Goal: Transaction & Acquisition: Purchase product/service

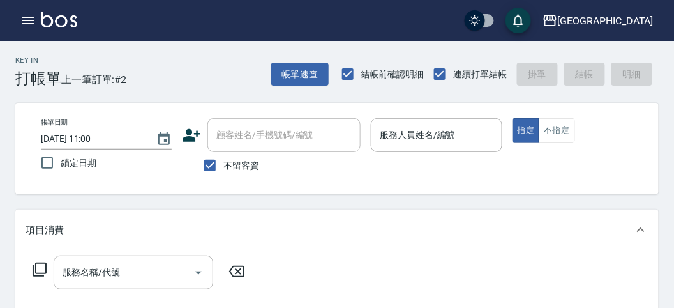
click at [27, 17] on icon "button" at bounding box center [27, 21] width 11 height 8
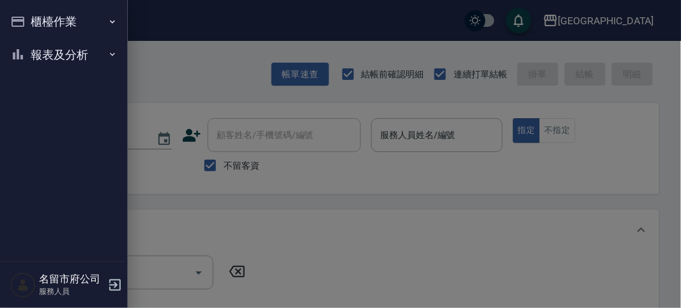
click at [29, 50] on button "報表及分析" at bounding box center [63, 54] width 117 height 33
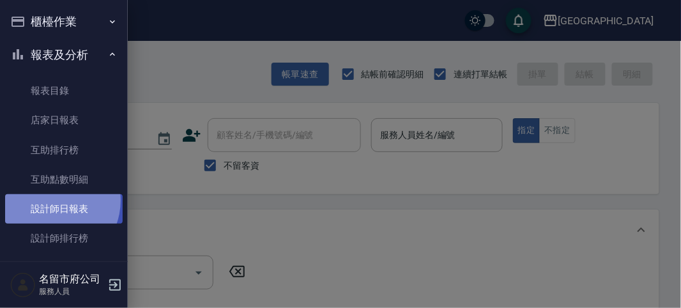
click at [52, 201] on link "設計師日報表" at bounding box center [63, 208] width 117 height 29
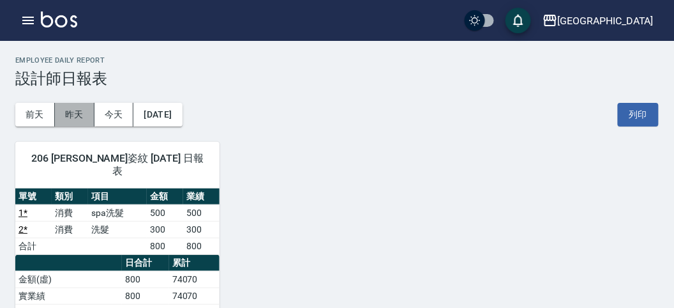
click at [80, 110] on button "昨天" at bounding box center [75, 115] width 40 height 24
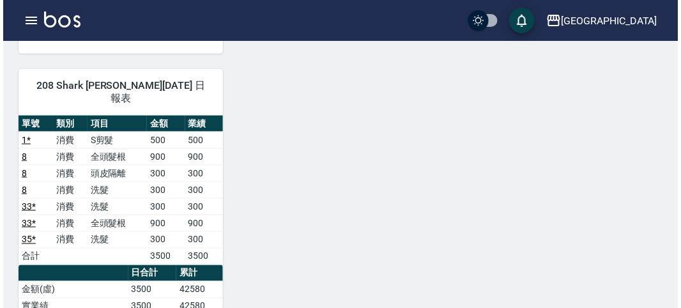
scroll to position [993, 0]
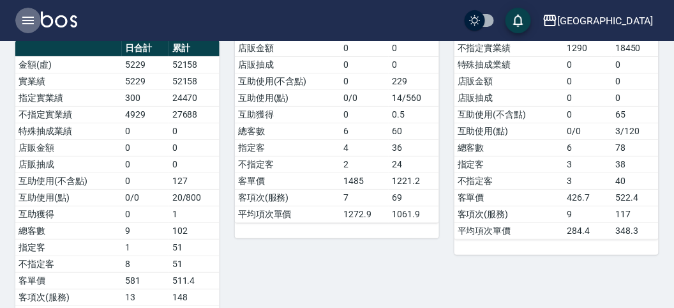
click at [29, 27] on icon "button" at bounding box center [27, 20] width 15 height 15
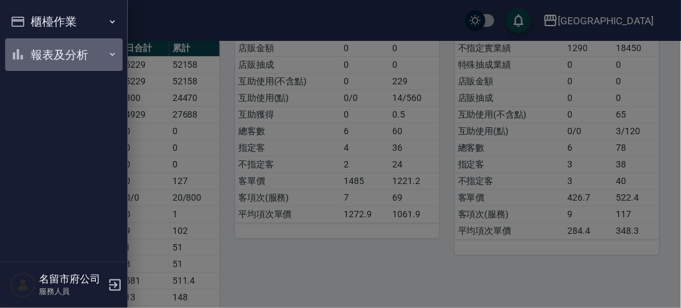
click at [50, 57] on button "報表及分析" at bounding box center [63, 54] width 117 height 33
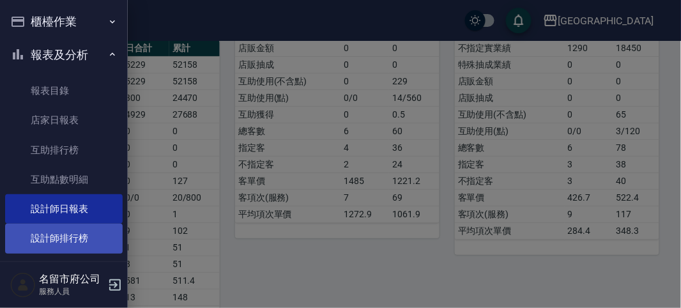
click at [40, 247] on link "設計師排行榜" at bounding box center [63, 238] width 117 height 29
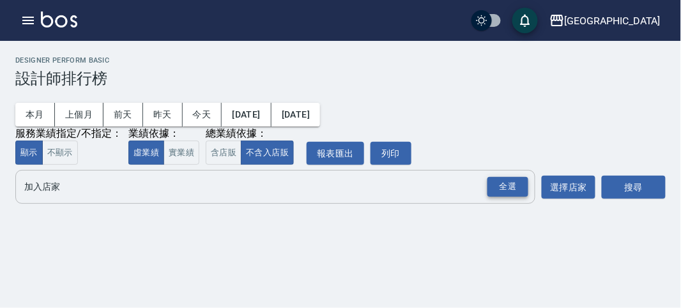
click at [520, 188] on div "全選" at bounding box center [507, 187] width 41 height 20
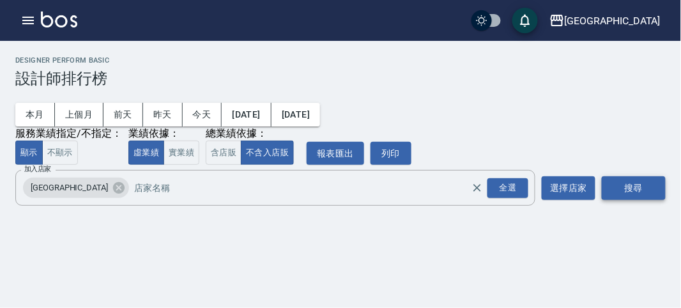
click at [646, 191] on button "搜尋" at bounding box center [634, 188] width 64 height 24
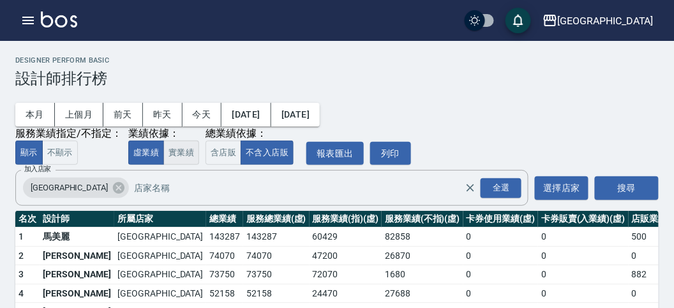
click at [178, 148] on button "實業績" at bounding box center [181, 152] width 36 height 25
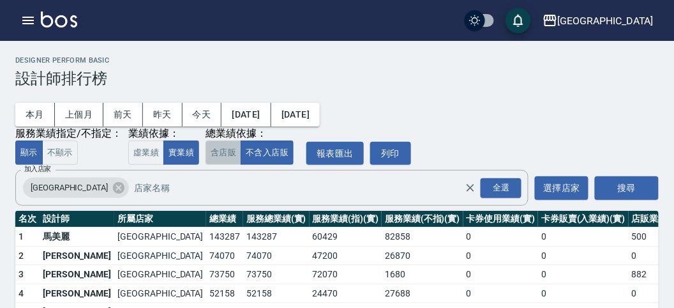
click at [222, 153] on button "含店販" at bounding box center [224, 152] width 36 height 25
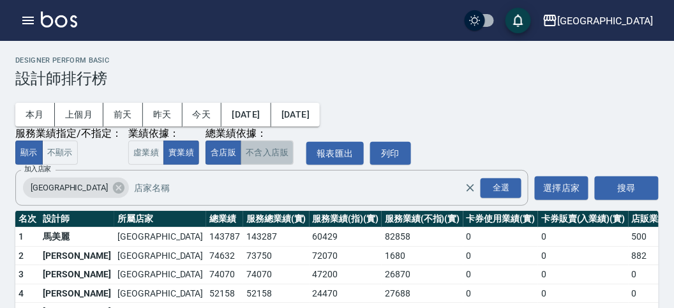
click at [271, 153] on button "不含入店販" at bounding box center [267, 152] width 53 height 25
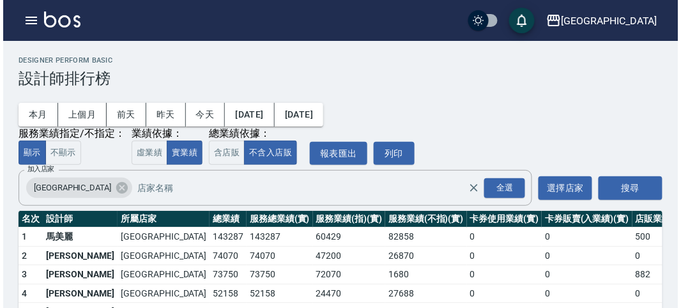
scroll to position [71, 0]
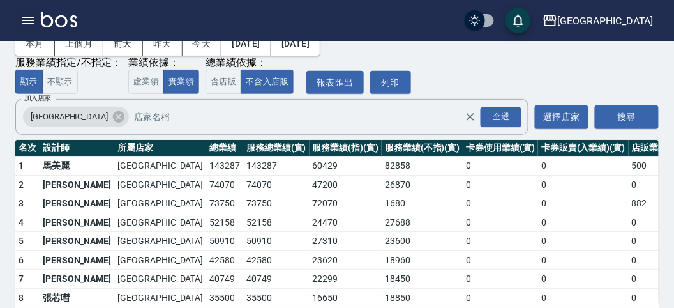
click at [23, 17] on icon "button" at bounding box center [27, 21] width 11 height 8
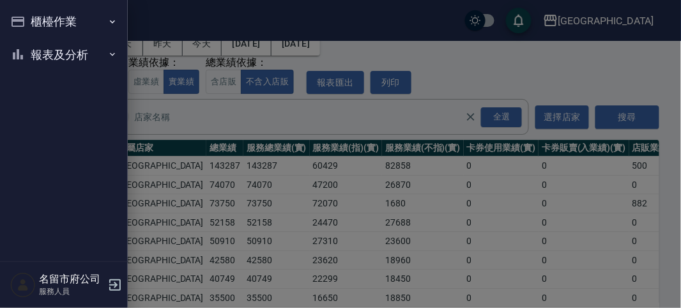
click at [23, 17] on icon "button" at bounding box center [17, 21] width 15 height 15
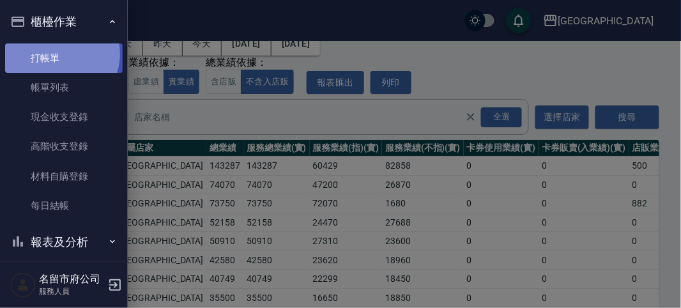
click at [59, 54] on link "打帳單" at bounding box center [63, 57] width 117 height 29
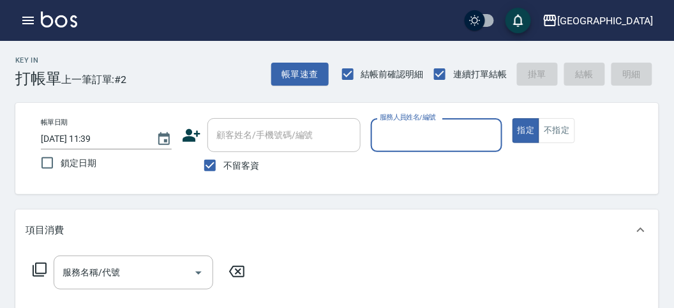
click at [428, 132] on input "服務人員姓名/編號" at bounding box center [436, 135] width 119 height 22
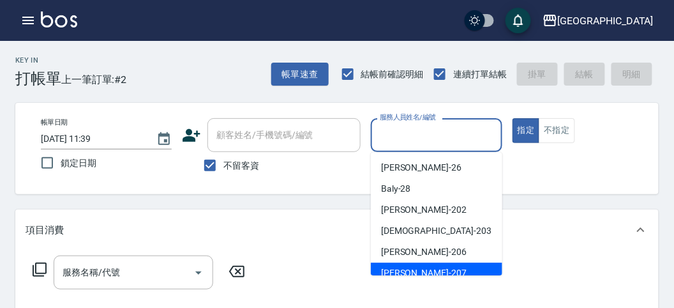
click at [437, 268] on div "[PERSON_NAME] -207" at bounding box center [437, 272] width 132 height 21
type input "[PERSON_NAME]-207"
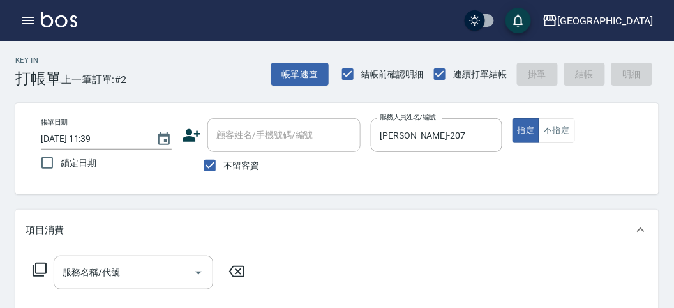
click at [32, 275] on icon at bounding box center [39, 269] width 15 height 15
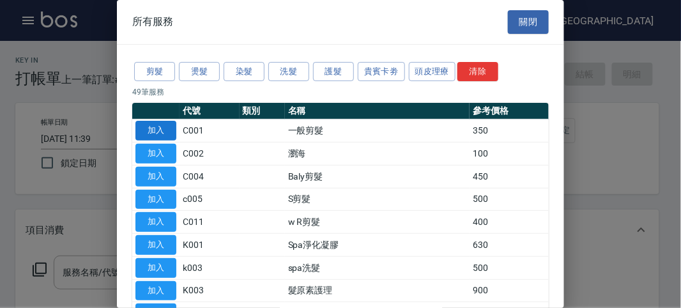
click at [141, 128] on button "加入" at bounding box center [155, 131] width 41 height 20
type input "一般剪髮(C001)"
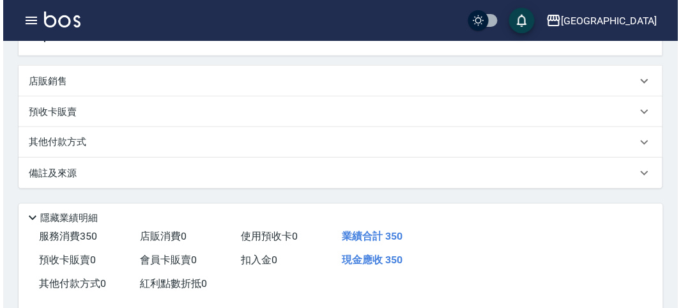
scroll to position [374, 0]
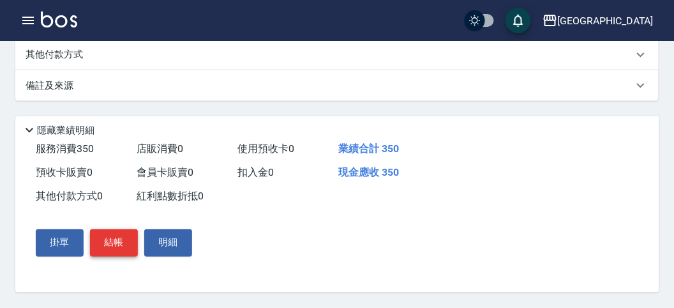
click at [119, 236] on button "結帳" at bounding box center [114, 242] width 48 height 27
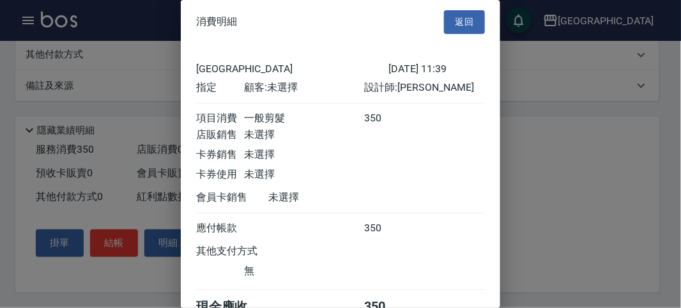
scroll to position [71, 0]
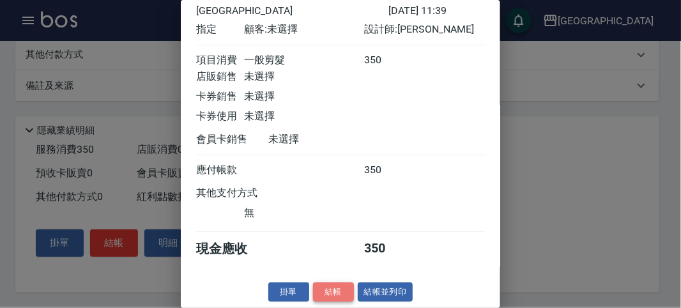
click at [340, 291] on button "結帳" at bounding box center [333, 292] width 41 height 20
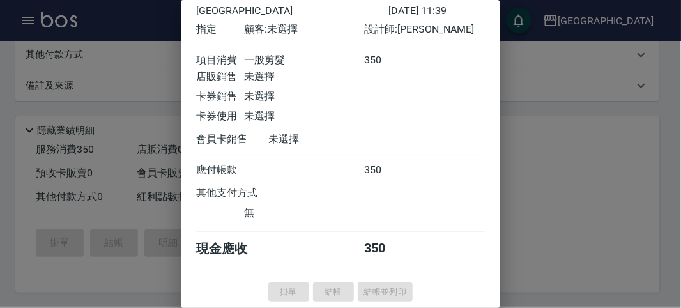
type input "[DATE] 11:44"
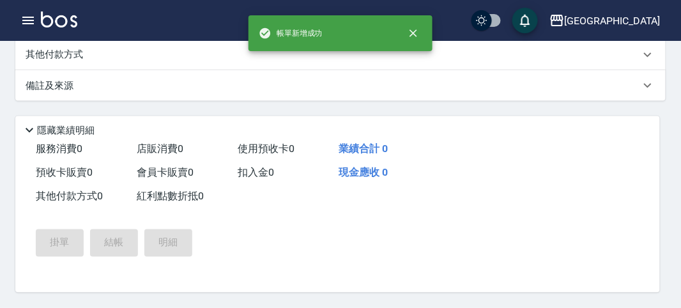
scroll to position [0, 0]
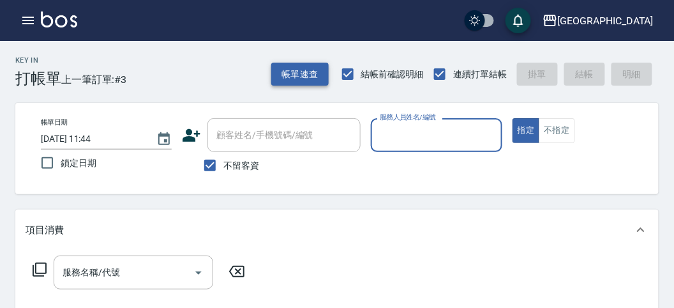
click at [301, 68] on button "帳單速查" at bounding box center [299, 75] width 57 height 24
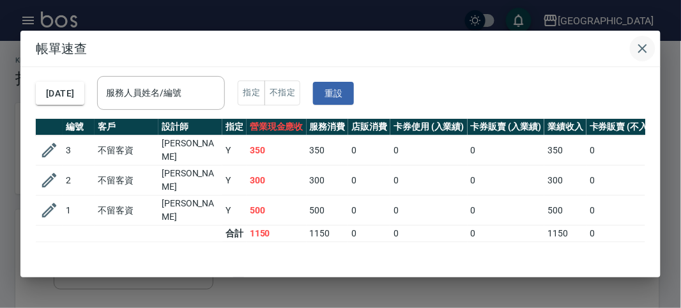
click at [644, 49] on icon "button" at bounding box center [642, 48] width 9 height 9
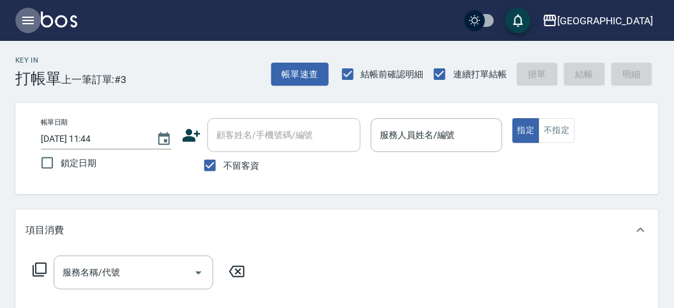
click at [27, 24] on icon "button" at bounding box center [27, 20] width 15 height 15
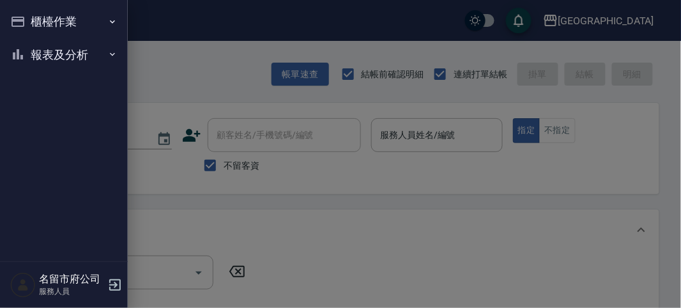
click at [26, 47] on button "報表及分析" at bounding box center [63, 54] width 117 height 33
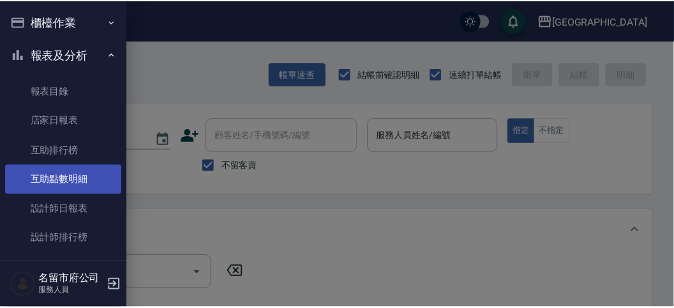
scroll to position [42, 0]
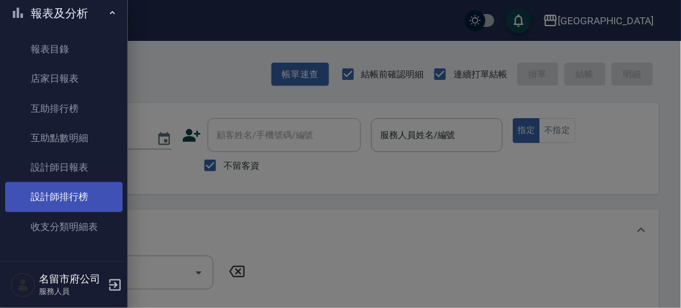
click at [89, 186] on link "設計師排行榜" at bounding box center [63, 196] width 117 height 29
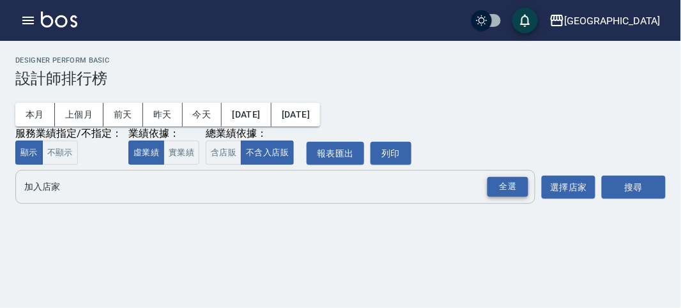
click at [491, 186] on div "全選" at bounding box center [507, 187] width 41 height 20
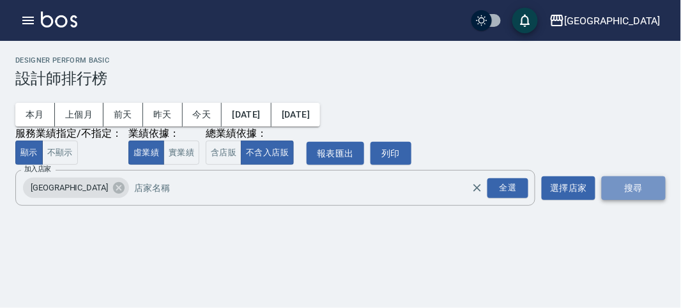
click at [660, 186] on button "搜尋" at bounding box center [634, 188] width 64 height 24
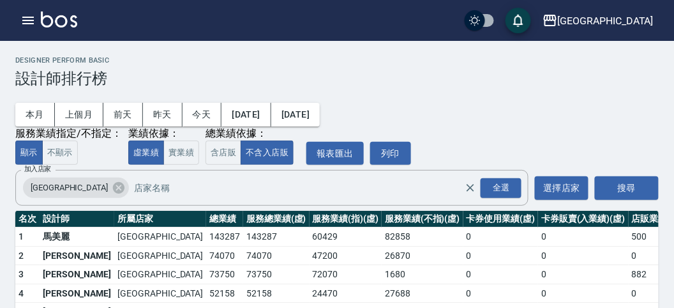
scroll to position [112, 0]
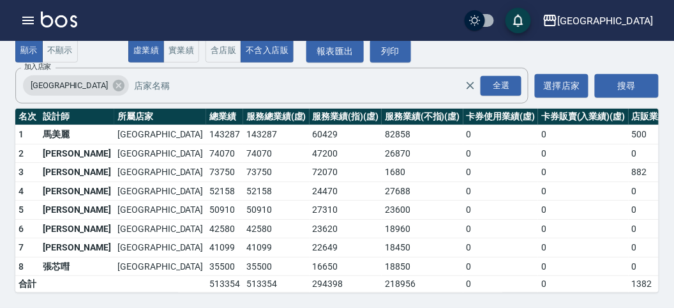
click at [67, 26] on img at bounding box center [59, 19] width 36 height 16
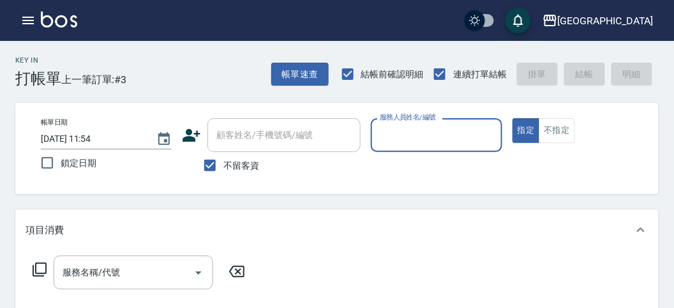
click at [459, 149] on div "服務人員姓名/編號" at bounding box center [436, 135] width 131 height 34
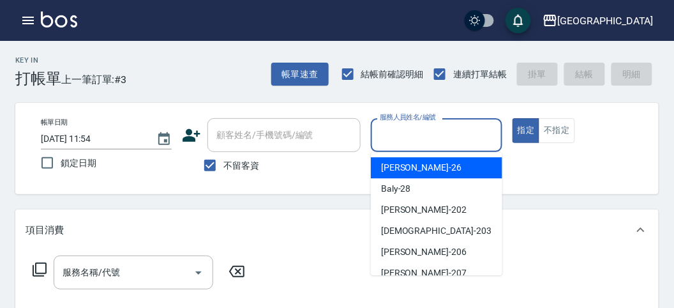
click at [442, 164] on div "[PERSON_NAME] -26" at bounding box center [437, 167] width 132 height 21
type input "[PERSON_NAME]-26"
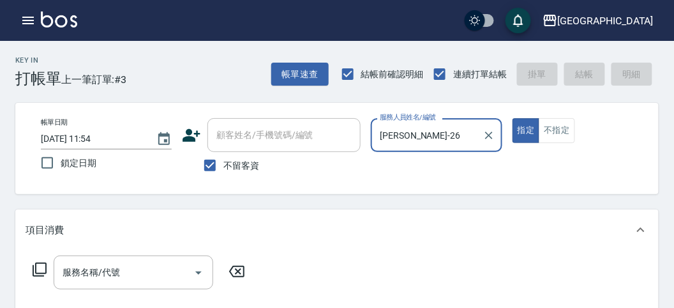
click at [45, 270] on icon at bounding box center [39, 269] width 15 height 15
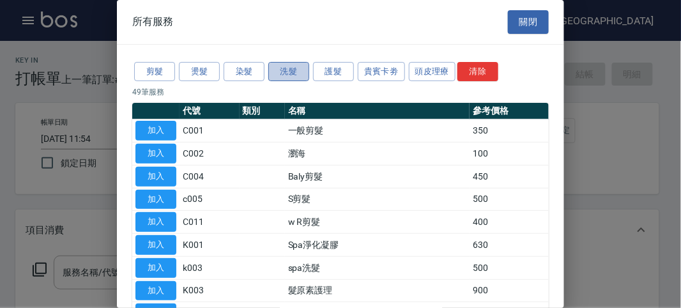
click at [292, 77] on button "洗髮" at bounding box center [288, 72] width 41 height 20
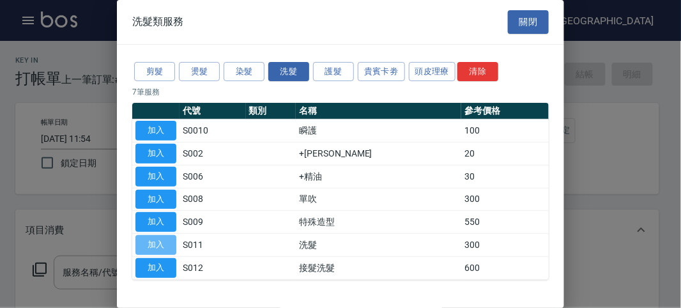
drag, startPoint x: 151, startPoint y: 239, endPoint x: 107, endPoint y: 273, distance: 55.7
click at [151, 238] on button "加入" at bounding box center [155, 245] width 41 height 20
type input "洗髮(S011)"
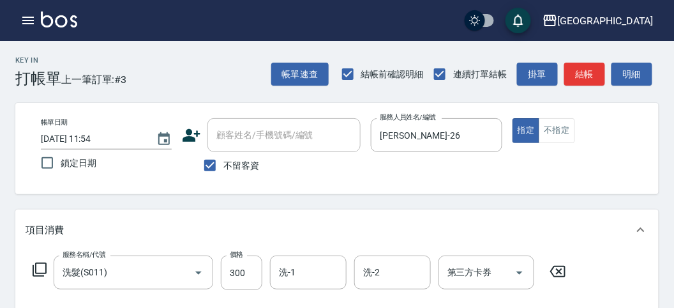
click at [43, 271] on icon at bounding box center [39, 269] width 15 height 15
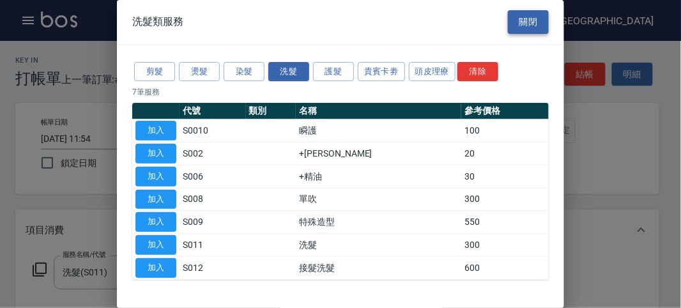
click at [511, 29] on button "關閉" at bounding box center [528, 22] width 41 height 24
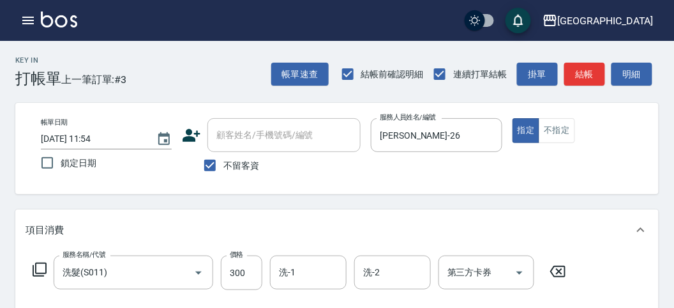
click at [546, 271] on icon at bounding box center [558, 271] width 32 height 15
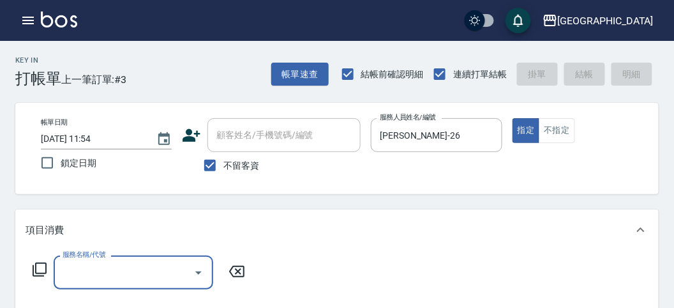
scroll to position [142, 0]
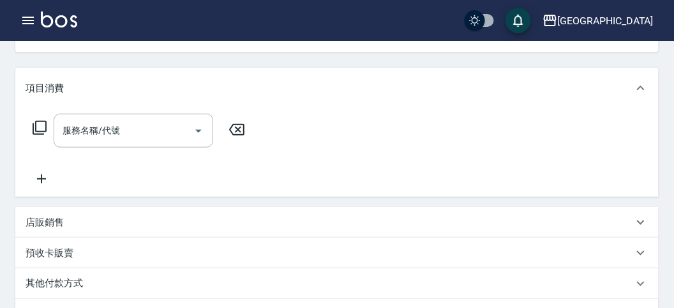
click at [44, 128] on icon at bounding box center [39, 127] width 15 height 15
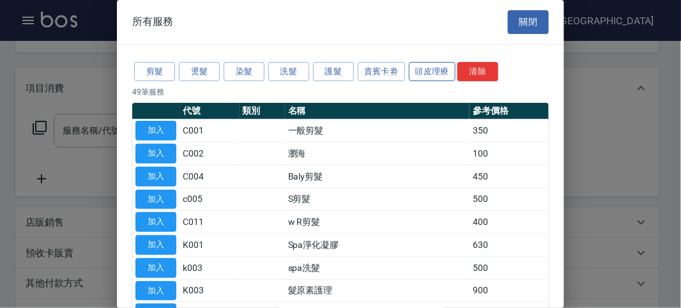
click at [423, 72] on button "頭皮理療" at bounding box center [432, 72] width 47 height 20
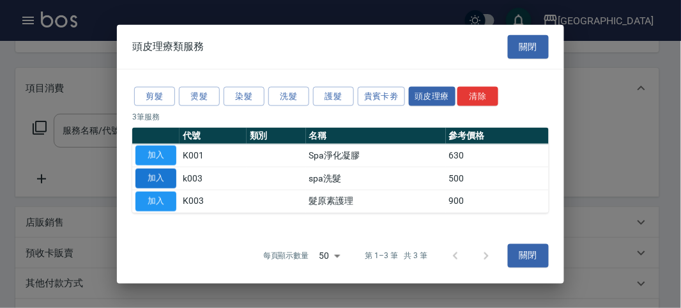
click at [157, 174] on button "加入" at bounding box center [155, 179] width 41 height 20
type input "spa洗髮(k003)"
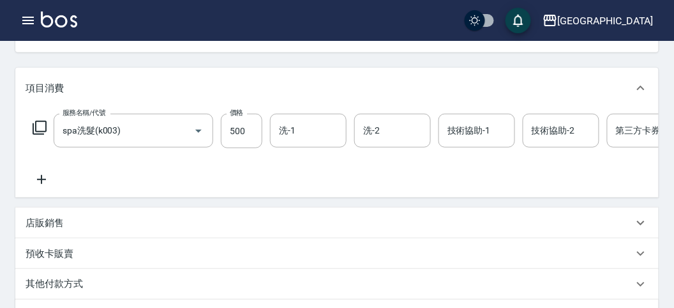
click at [42, 132] on icon at bounding box center [39, 127] width 15 height 15
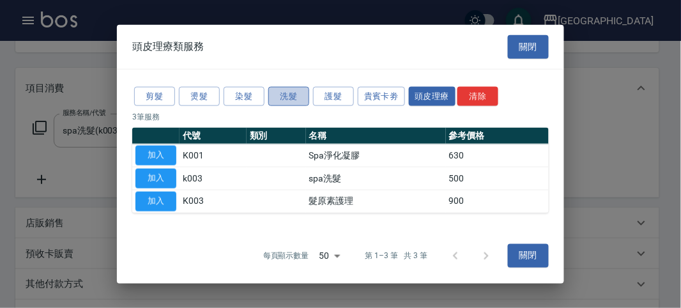
click at [299, 94] on button "洗髮" at bounding box center [288, 96] width 41 height 20
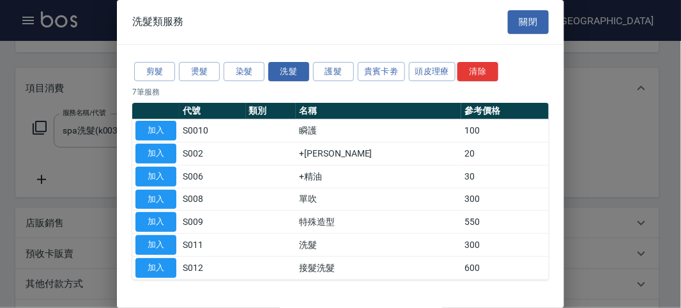
drag, startPoint x: 161, startPoint y: 132, endPoint x: 82, endPoint y: 133, distance: 79.2
click at [159, 131] on button "加入" at bounding box center [155, 131] width 41 height 20
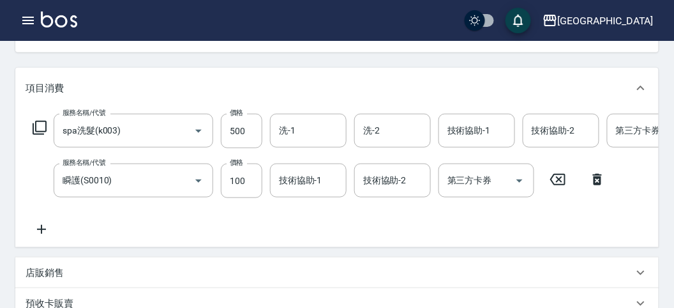
click at [36, 123] on icon at bounding box center [39, 127] width 15 height 15
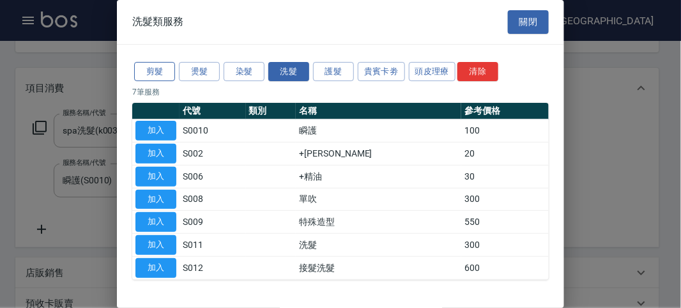
click at [139, 75] on button "剪髮" at bounding box center [154, 72] width 41 height 20
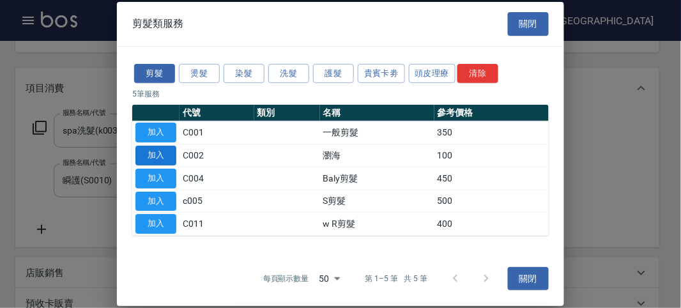
click at [163, 155] on button "加入" at bounding box center [155, 156] width 41 height 20
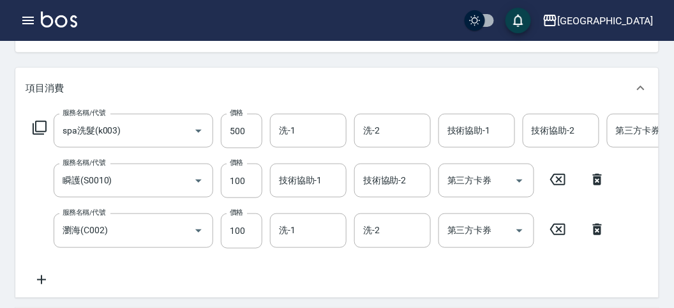
click at [292, 131] on div "洗-1 洗-1" at bounding box center [308, 131] width 77 height 34
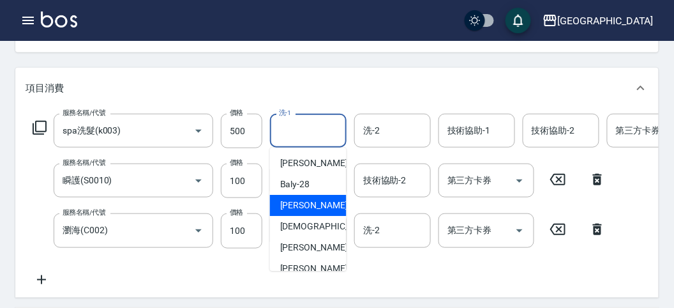
scroll to position [98, 0]
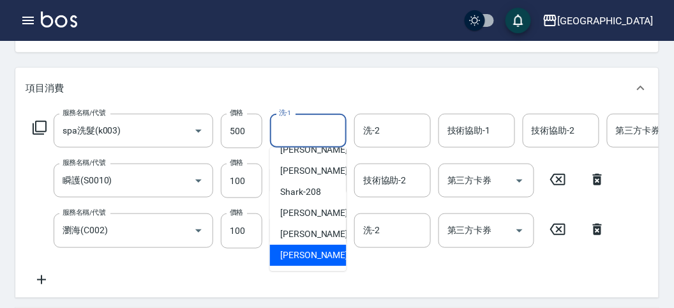
click at [303, 257] on span "[PERSON_NAME] -222" at bounding box center [323, 254] width 86 height 13
type input "[PERSON_NAME]-222"
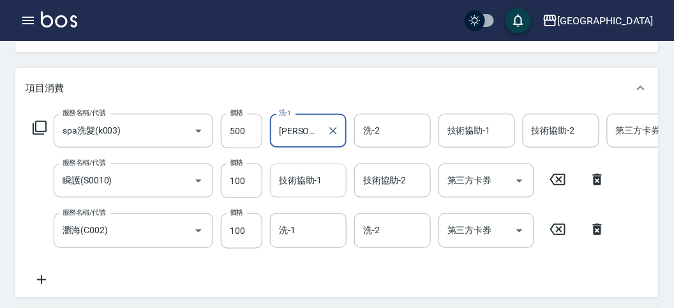
click at [301, 185] on input "技術協助-1" at bounding box center [308, 180] width 65 height 22
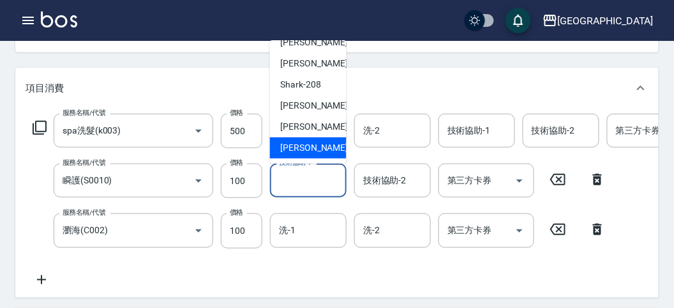
click at [292, 151] on span "[PERSON_NAME] -222" at bounding box center [323, 147] width 86 height 13
type input "[PERSON_NAME]-222"
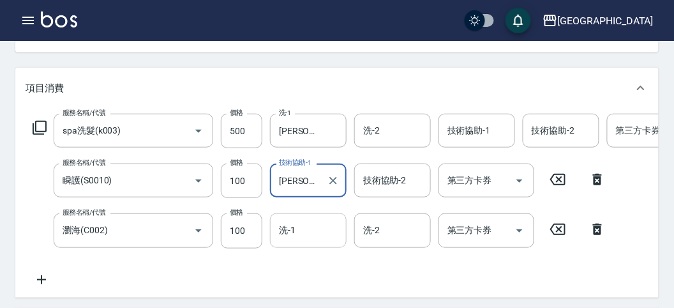
click at [338, 231] on input "洗-1" at bounding box center [308, 230] width 65 height 22
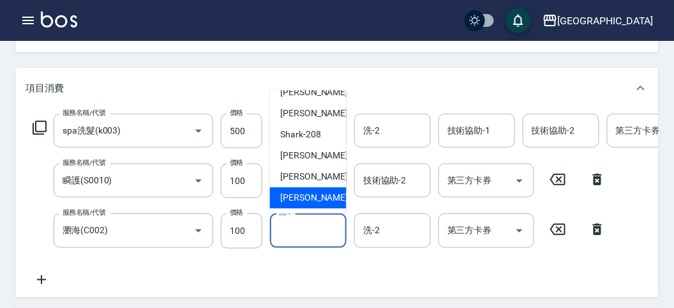
click at [306, 192] on span "[PERSON_NAME] -222" at bounding box center [323, 198] width 86 height 13
type input "[PERSON_NAME]-222"
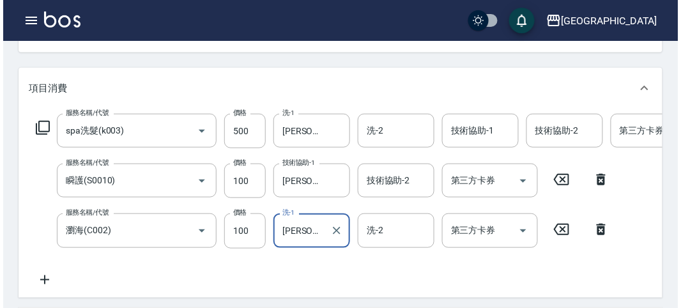
scroll to position [485, 0]
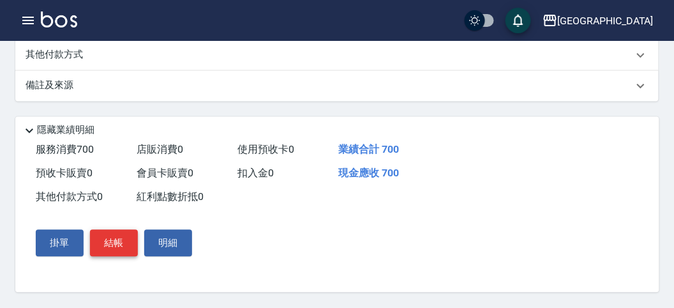
click at [105, 238] on button "結帳" at bounding box center [114, 243] width 48 height 27
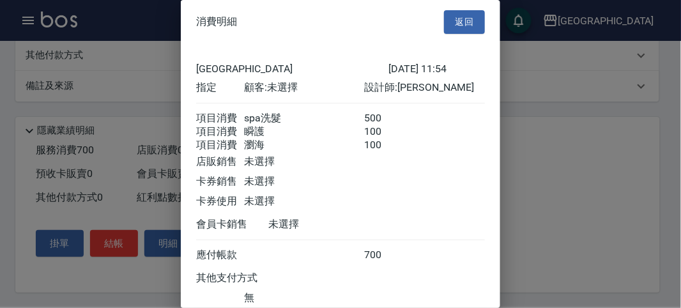
scroll to position [100, 0]
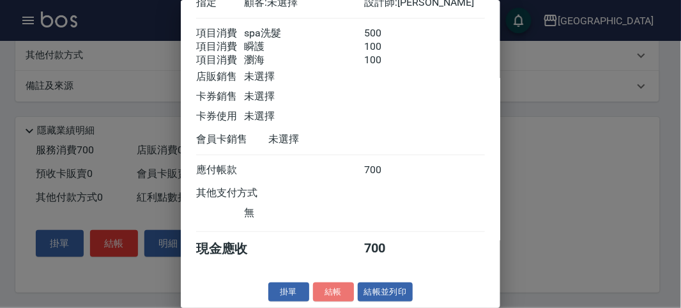
click at [343, 291] on button "結帳" at bounding box center [333, 292] width 41 height 20
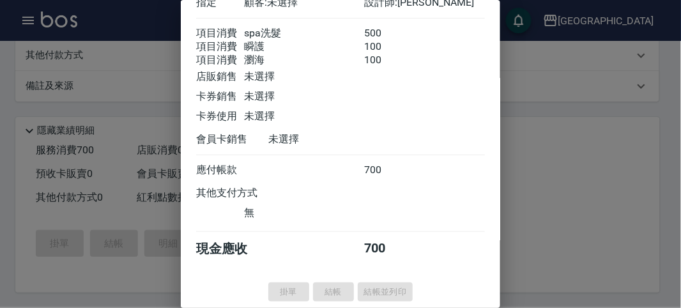
type input "[DATE] 12:18"
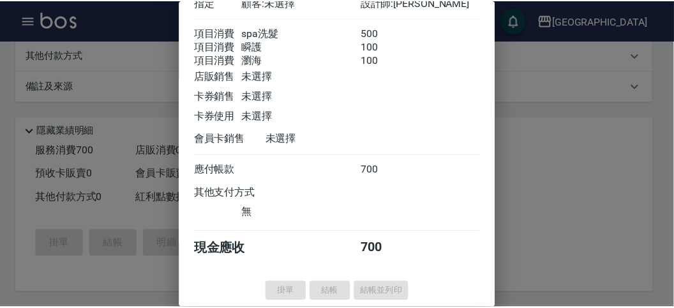
scroll to position [0, 0]
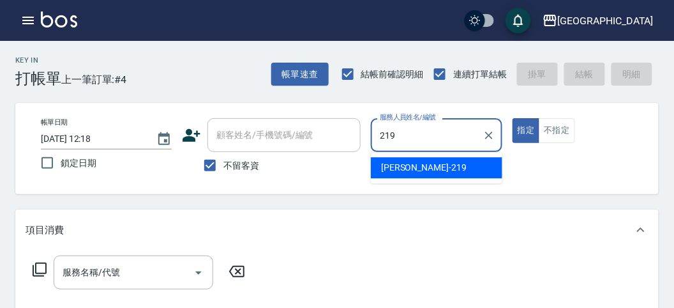
type input "[PERSON_NAME]-219"
type button "true"
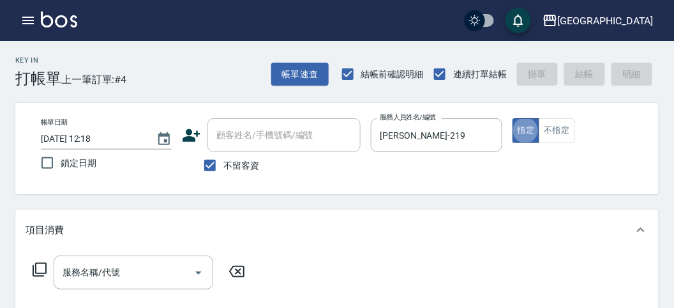
click at [44, 272] on icon at bounding box center [39, 269] width 15 height 15
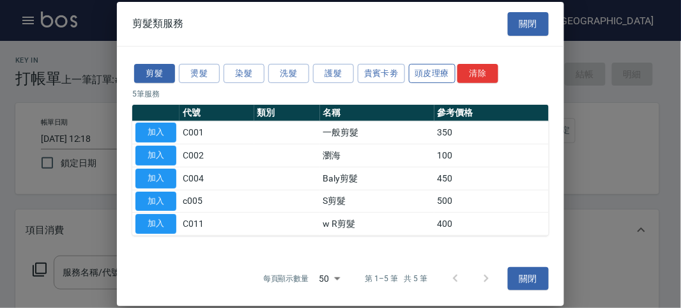
click at [441, 77] on button "頭皮理療" at bounding box center [432, 73] width 47 height 20
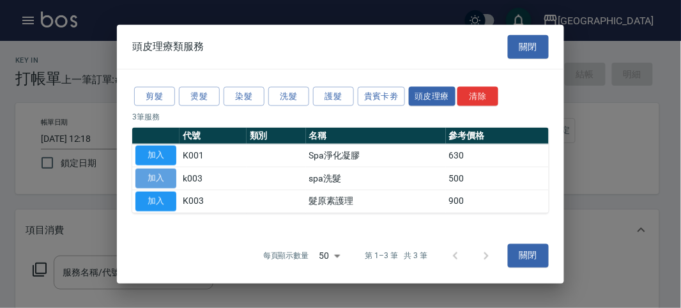
click at [154, 174] on button "加入" at bounding box center [155, 179] width 41 height 20
type input "spa洗髮(k003)"
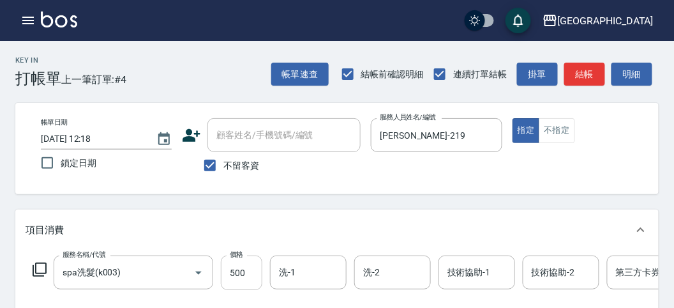
click at [243, 269] on input "500" at bounding box center [242, 272] width 42 height 34
type input "520"
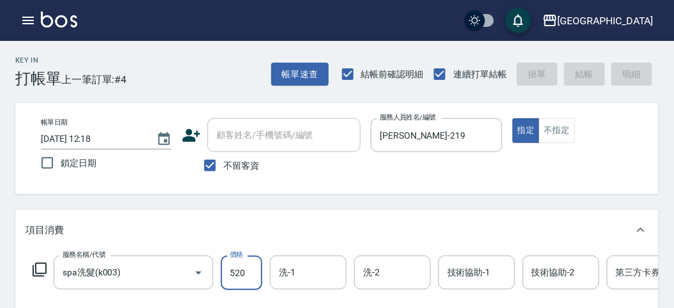
type input "[DATE] 12:47"
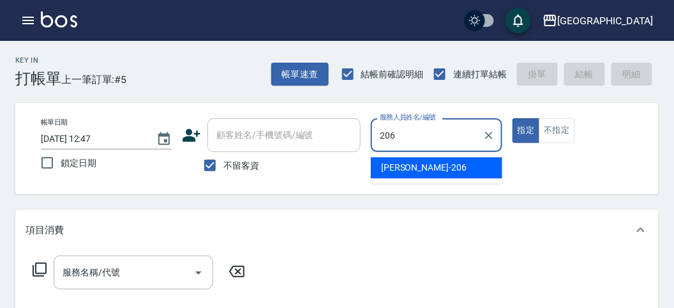
type input "[PERSON_NAME]-206"
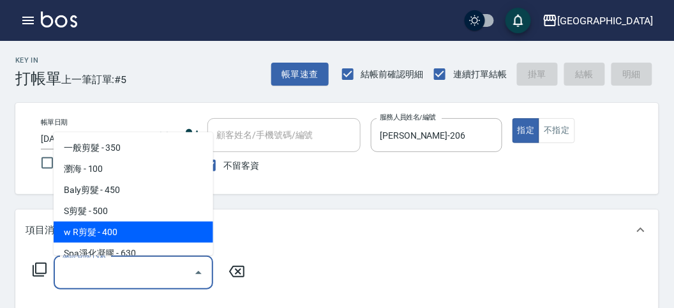
type input "w R剪髮(C011)"
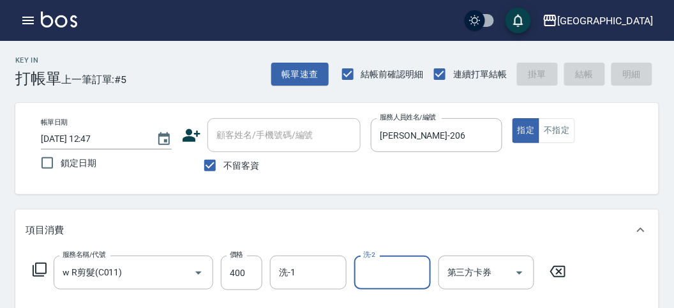
type input "[DATE] 12:53"
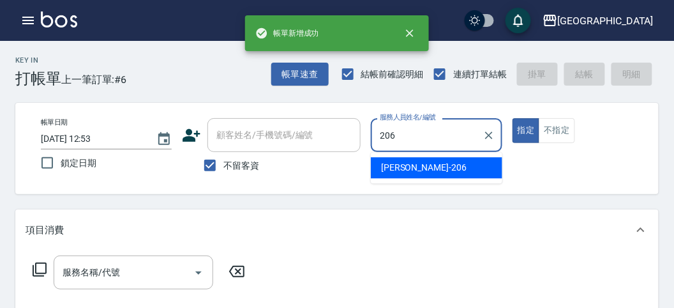
type input "[PERSON_NAME]-206"
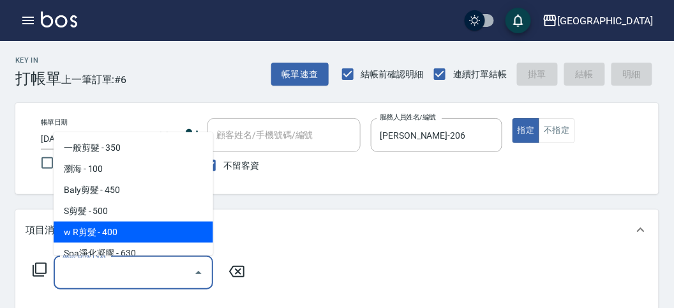
type input "w R剪髮(C011)"
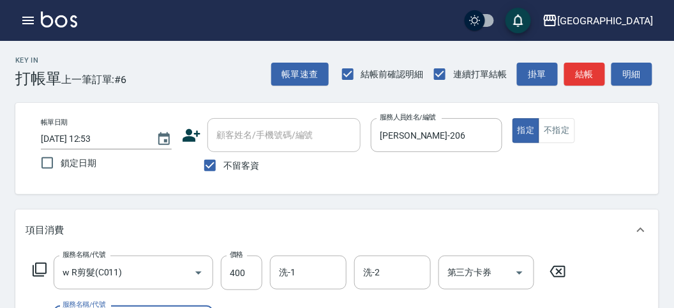
scroll to position [168, 0]
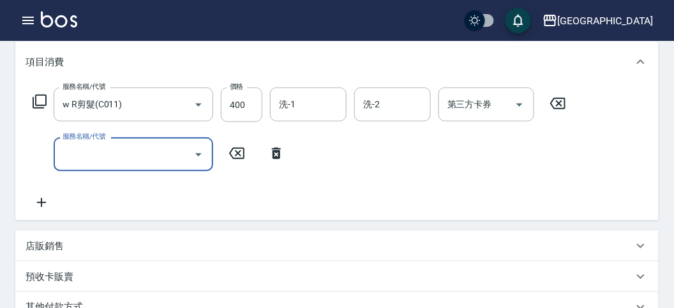
click at [100, 236] on div "店販銷售" at bounding box center [337, 246] width 644 height 31
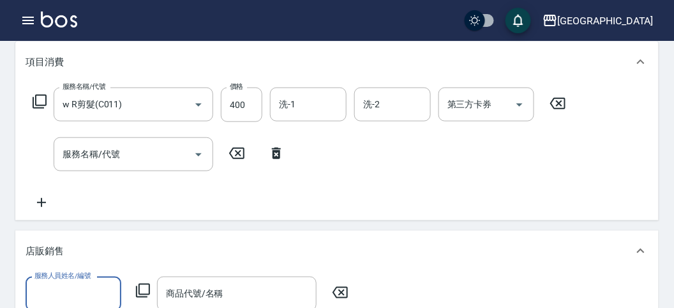
scroll to position [0, 0]
click at [96, 289] on input "服務人員姓名/編號" at bounding box center [73, 293] width 84 height 22
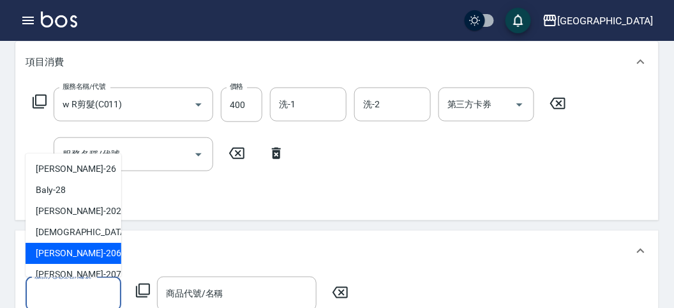
click at [67, 252] on span "[PERSON_NAME] -206" at bounding box center [79, 253] width 86 height 13
type input "[PERSON_NAME]-206"
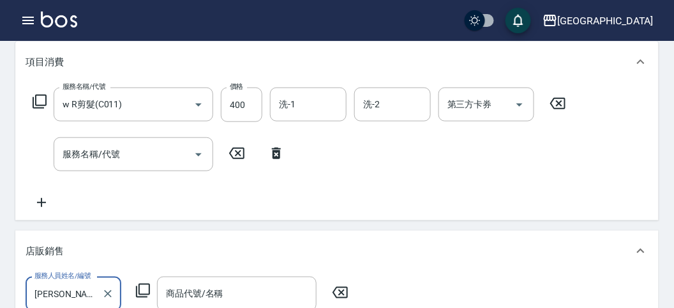
scroll to position [310, 0]
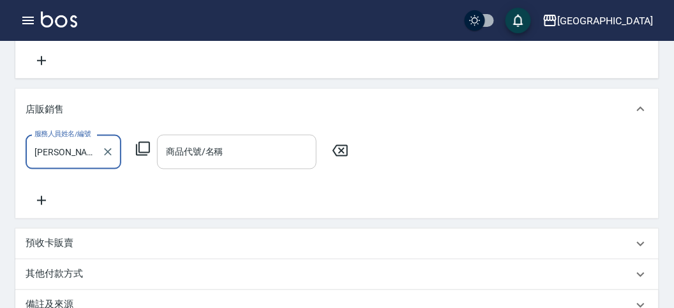
click at [229, 151] on input "商品代號/名稱" at bounding box center [237, 151] width 148 height 22
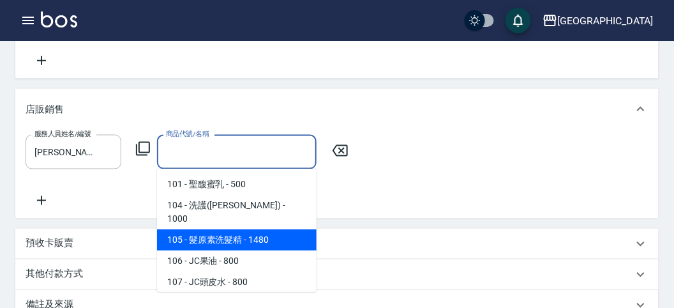
click at [251, 229] on span "105 - 髮原素洗髮精 - 1480" at bounding box center [237, 239] width 160 height 21
type input "髮原素洗髮精"
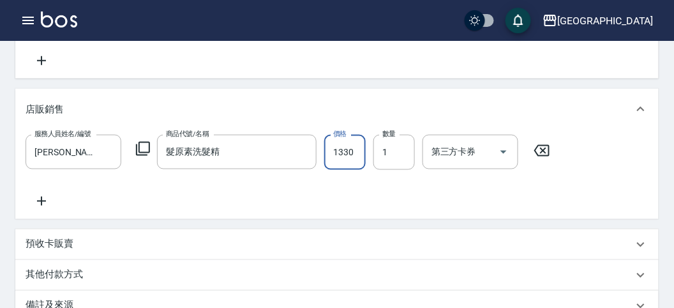
type input "1330"
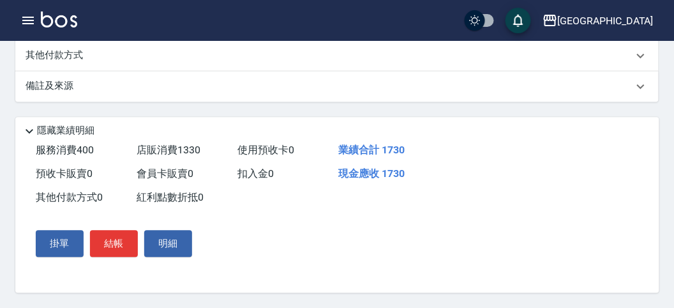
scroll to position [106, 0]
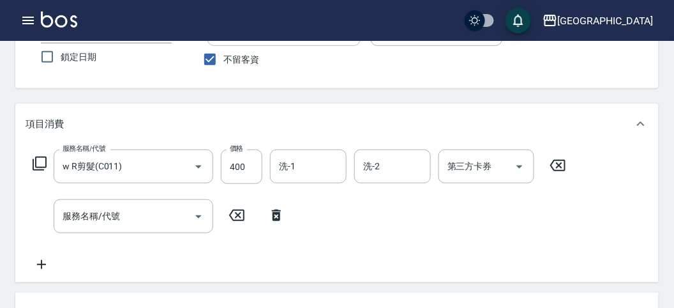
type input "[DATE] 12:54"
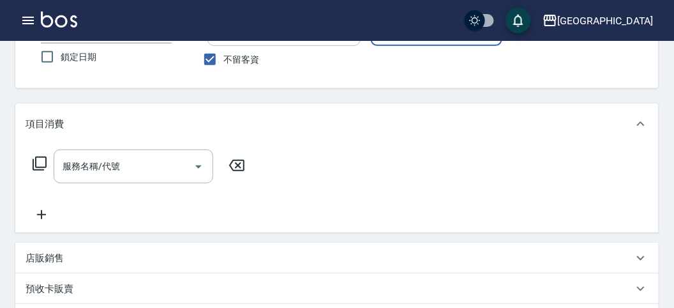
scroll to position [0, 0]
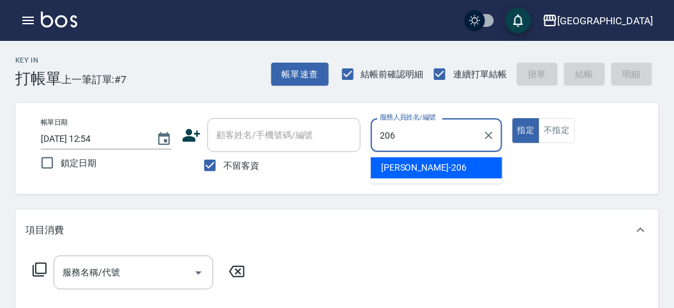
type input "[PERSON_NAME]-206"
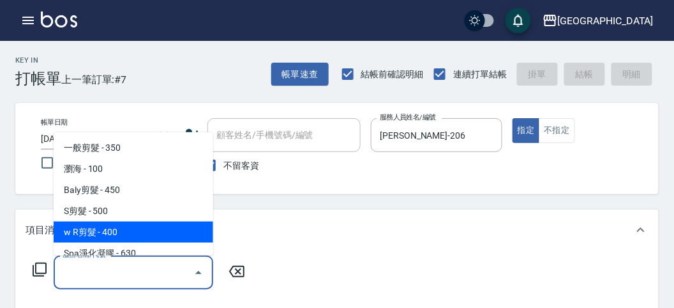
type input "w R剪髮(C011)"
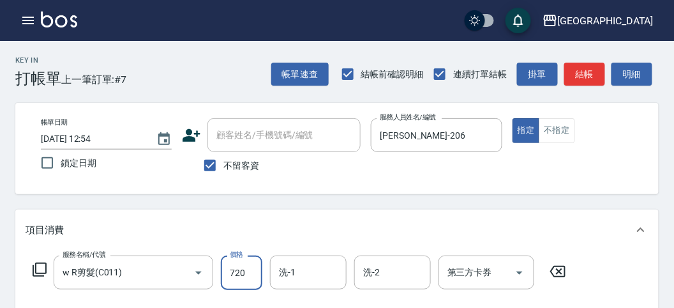
type input "720"
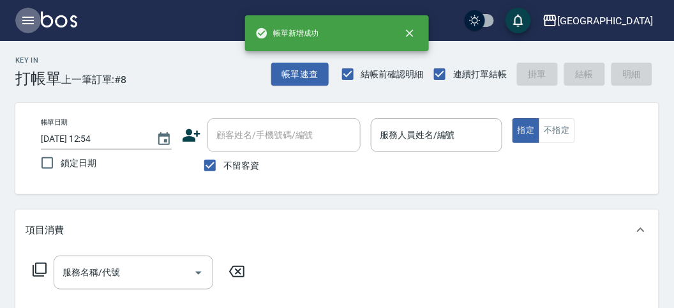
click at [29, 24] on icon "button" at bounding box center [27, 21] width 11 height 8
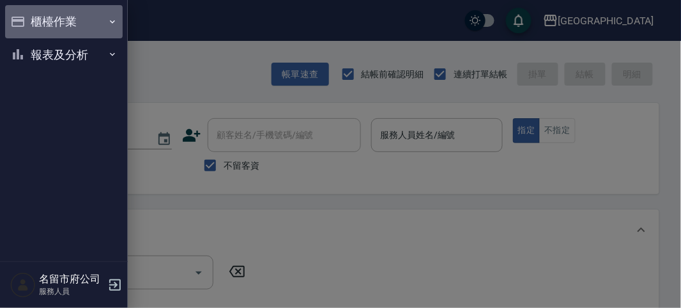
click at [29, 24] on button "櫃檯作業" at bounding box center [63, 21] width 117 height 33
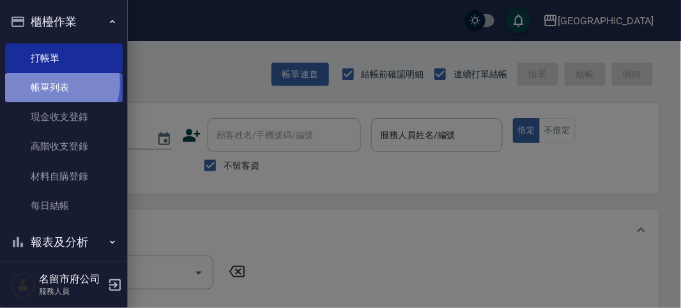
click at [53, 83] on link "帳單列表" at bounding box center [63, 87] width 117 height 29
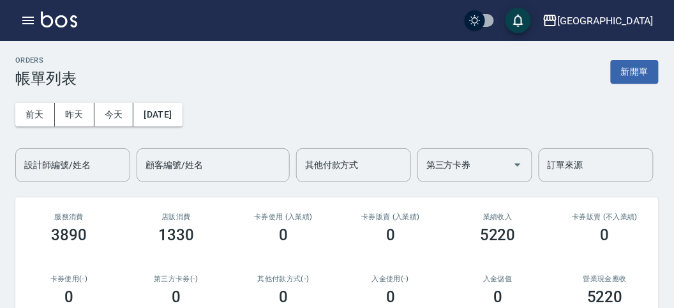
click at [97, 145] on div "[DATE] [DATE] [DATE] [DATE] 設計師編號/姓名 設計師編號/姓名 顧客編號/姓名 顧客編號/姓名 其他付款方式 其他付款方式 第三方…" at bounding box center [337, 134] width 644 height 95
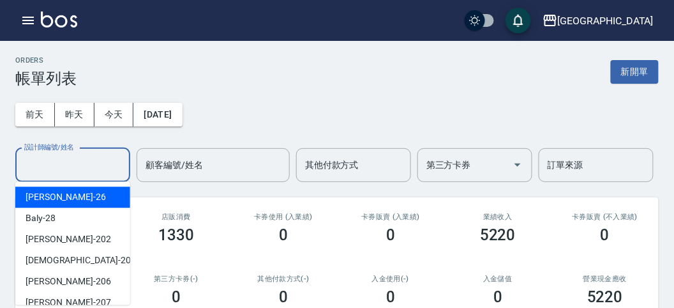
click at [96, 164] on input "設計師編號/姓名" at bounding box center [72, 165] width 103 height 22
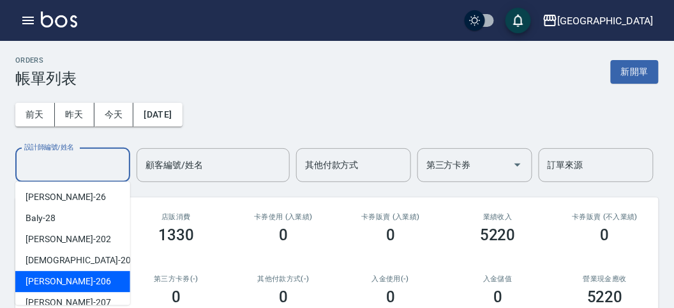
click at [93, 285] on div "[PERSON_NAME] -206" at bounding box center [72, 281] width 115 height 21
type input "[PERSON_NAME]-206"
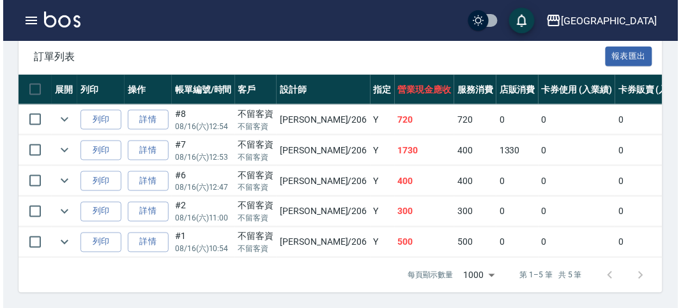
scroll to position [116, 0]
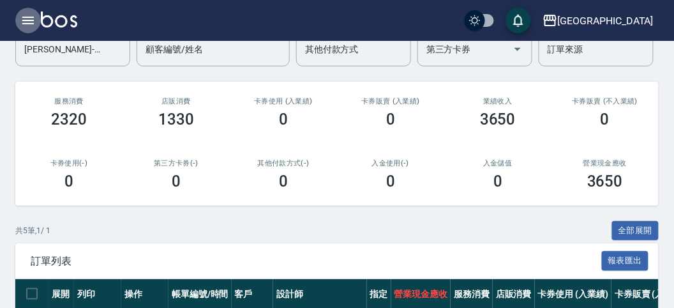
click at [20, 27] on icon "button" at bounding box center [27, 20] width 15 height 15
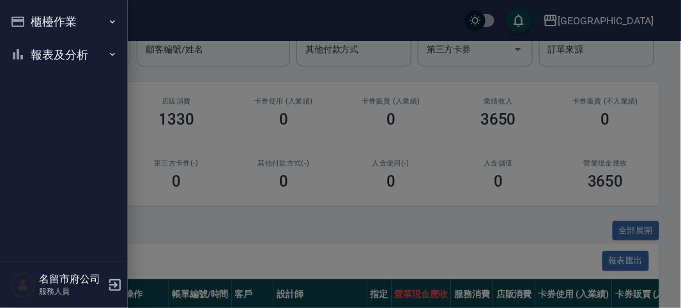
drag, startPoint x: 34, startPoint y: 16, endPoint x: 35, endPoint y: 25, distance: 9.0
click at [36, 18] on button "櫃檯作業" at bounding box center [63, 21] width 117 height 33
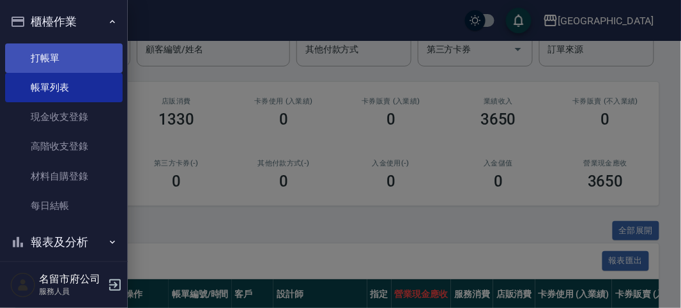
click at [38, 52] on link "打帳單" at bounding box center [63, 57] width 117 height 29
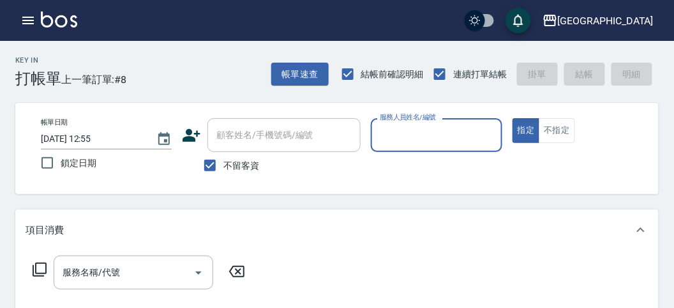
click at [400, 137] on input "服務人員姓名/編號" at bounding box center [436, 135] width 119 height 22
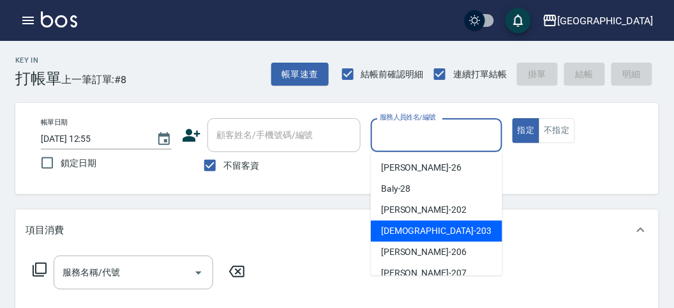
click at [396, 226] on span "聖德 -203" at bounding box center [436, 230] width 110 height 13
type input "聖德-203"
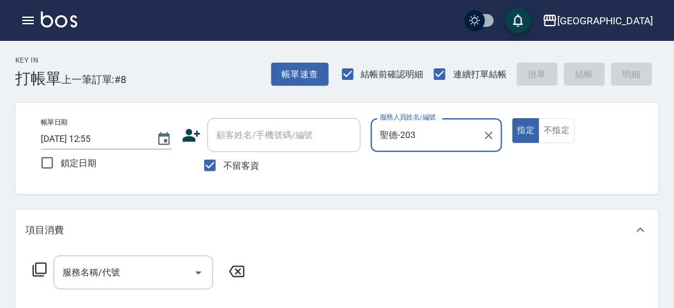
click at [40, 270] on icon at bounding box center [39, 269] width 15 height 15
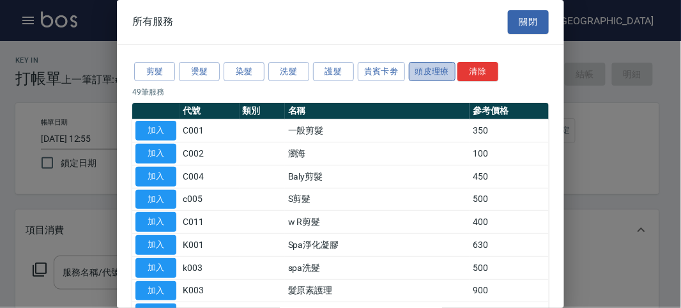
click at [444, 69] on button "頭皮理療" at bounding box center [432, 72] width 47 height 20
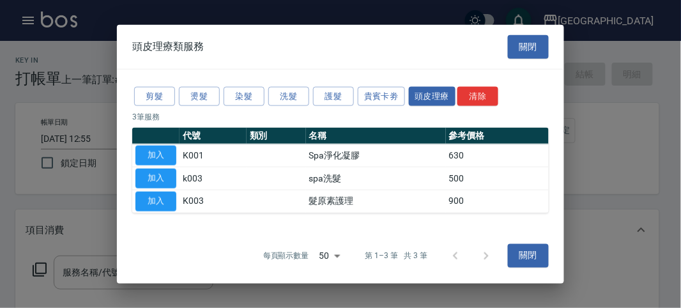
click at [160, 165] on td "加入" at bounding box center [155, 155] width 47 height 23
click at [161, 178] on button "加入" at bounding box center [155, 179] width 41 height 20
type input "spa洗髮(k003)"
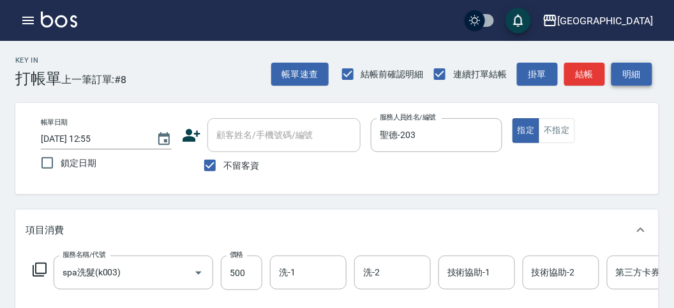
click at [623, 66] on button "明細" at bounding box center [632, 75] width 41 height 24
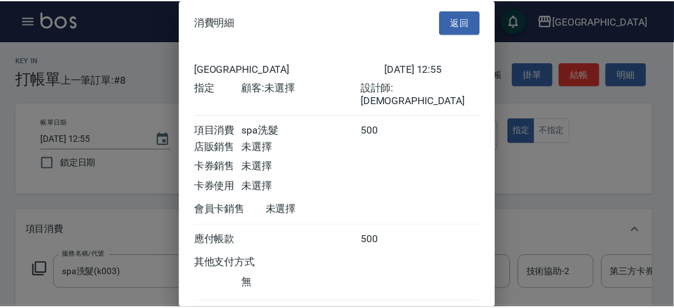
scroll to position [71, 0]
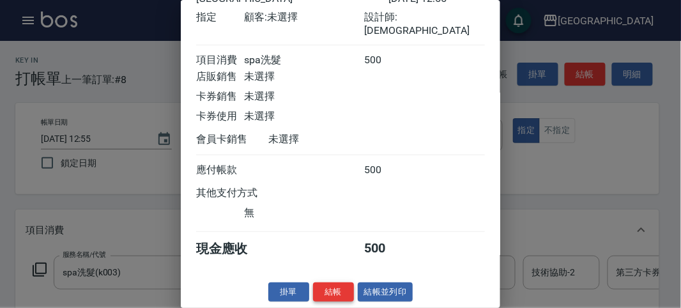
click at [337, 286] on button "結帳" at bounding box center [333, 292] width 41 height 20
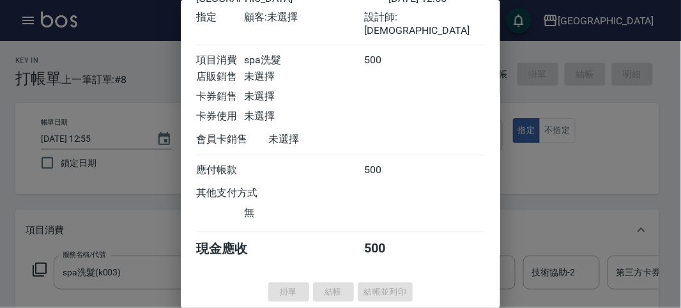
type input "[DATE] 13:23"
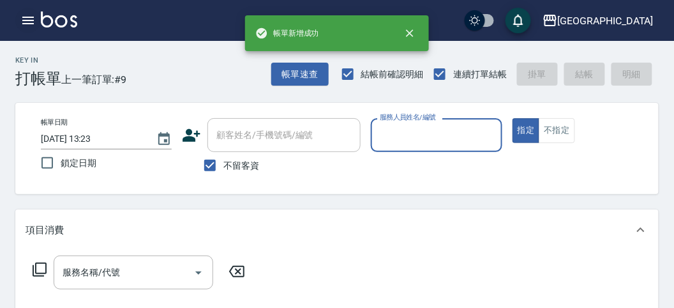
click at [27, 23] on icon "button" at bounding box center [27, 21] width 11 height 8
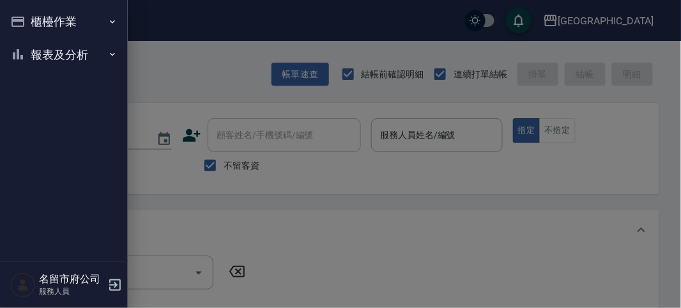
click at [29, 47] on button "報表及分析" at bounding box center [63, 54] width 117 height 33
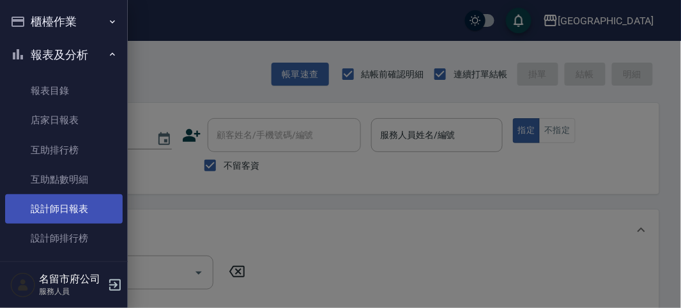
click at [75, 213] on link "設計師日報表" at bounding box center [63, 208] width 117 height 29
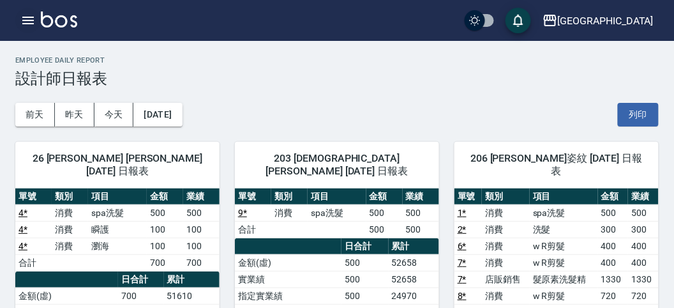
click at [31, 17] on icon "button" at bounding box center [27, 21] width 11 height 8
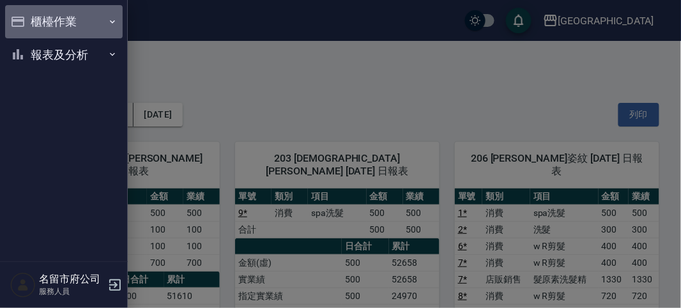
click at [33, 24] on button "櫃檯作業" at bounding box center [63, 21] width 117 height 33
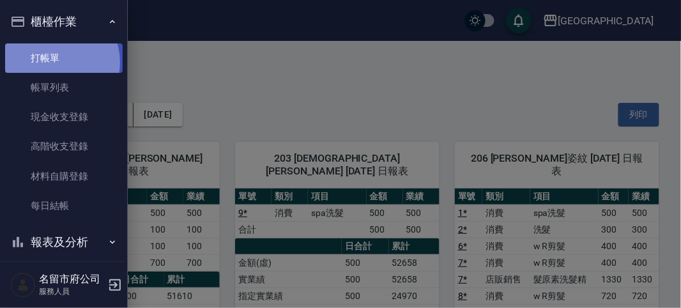
click at [52, 62] on link "打帳單" at bounding box center [63, 57] width 117 height 29
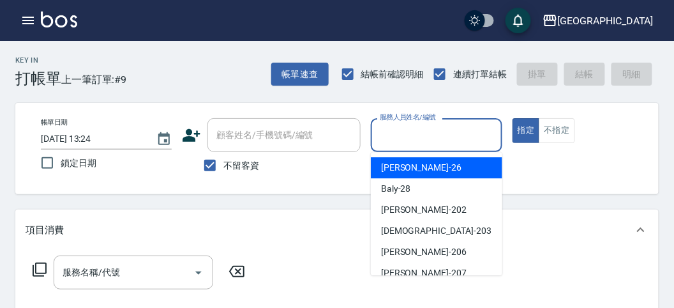
click at [407, 136] on input "服務人員姓名/編號" at bounding box center [436, 135] width 119 height 22
click at [398, 158] on div "[PERSON_NAME] -26" at bounding box center [437, 167] width 132 height 21
type input "[PERSON_NAME]-26"
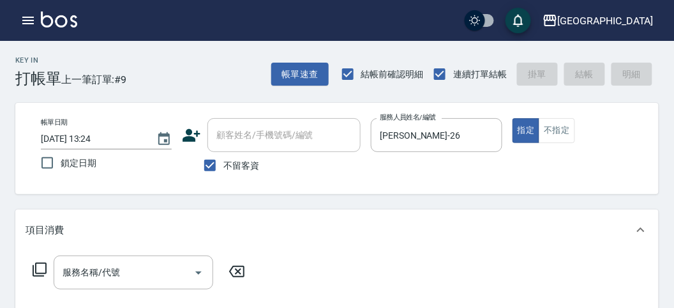
click at [42, 266] on icon at bounding box center [39, 269] width 15 height 15
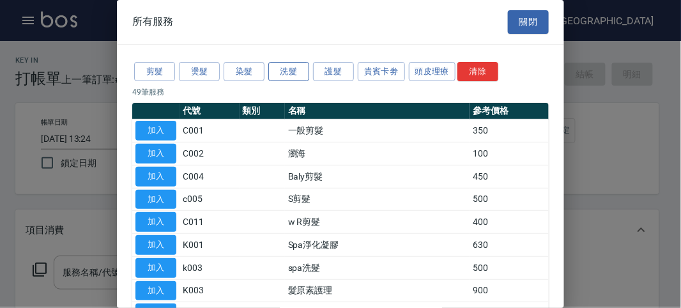
click at [293, 71] on button "洗髮" at bounding box center [288, 72] width 41 height 20
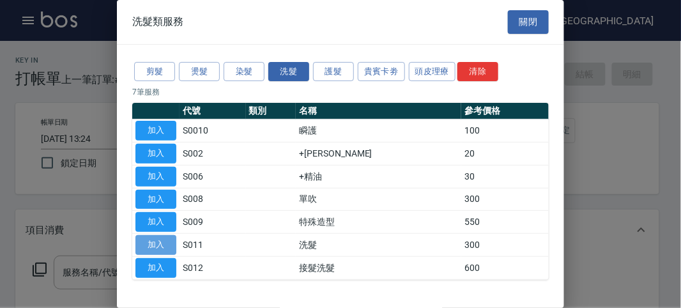
click at [170, 240] on button "加入" at bounding box center [155, 245] width 41 height 20
type input "洗髮(S011)"
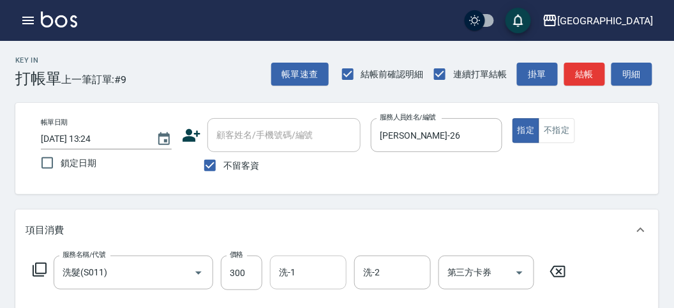
drag, startPoint x: 275, startPoint y: 267, endPoint x: 286, endPoint y: 259, distance: 14.2
click at [276, 267] on div "洗-1" at bounding box center [308, 272] width 77 height 34
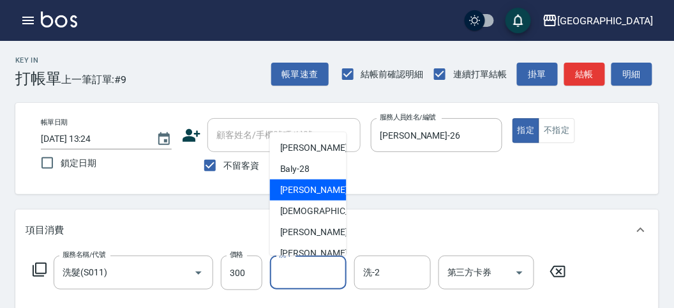
scroll to position [71, 0]
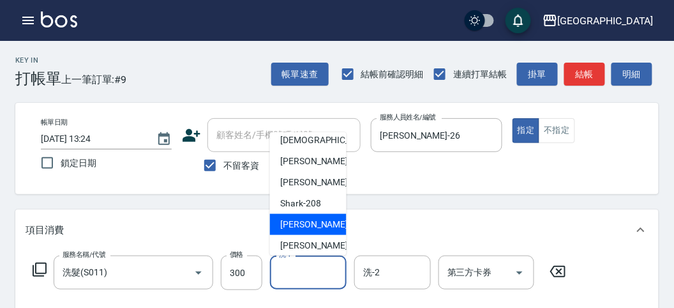
click at [298, 215] on div "小雲 -214" at bounding box center [308, 224] width 77 height 21
type input "小雲-214"
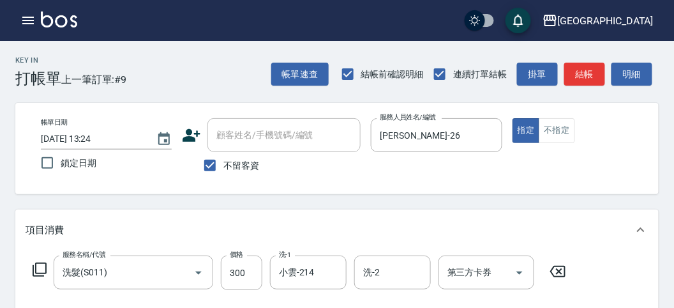
click at [34, 270] on icon at bounding box center [39, 269] width 15 height 15
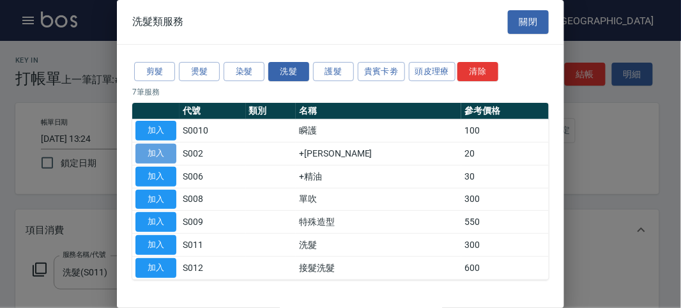
click at [160, 153] on button "加入" at bounding box center [155, 154] width 41 height 20
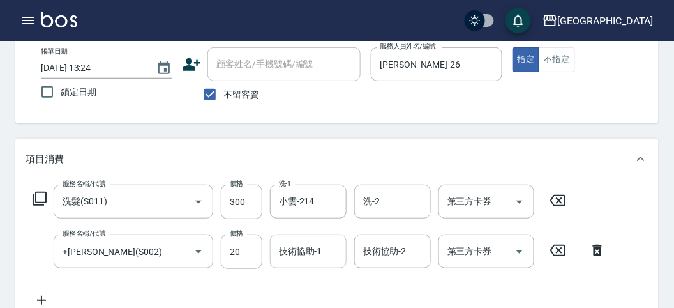
click at [308, 246] on input "技術協助-1" at bounding box center [308, 251] width 65 height 22
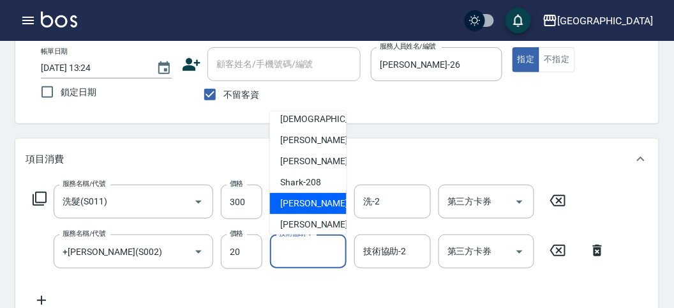
click at [312, 204] on span "小雲 -214" at bounding box center [323, 203] width 86 height 13
type input "小雲-214"
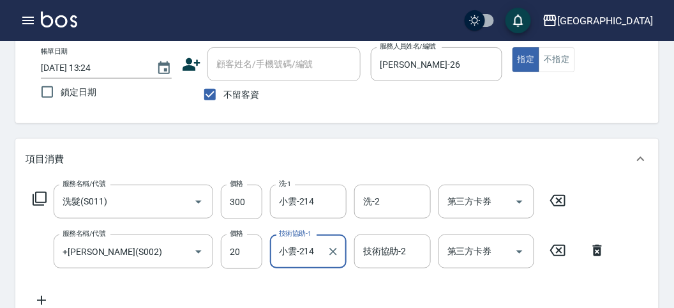
click at [42, 198] on icon at bounding box center [39, 198] width 15 height 15
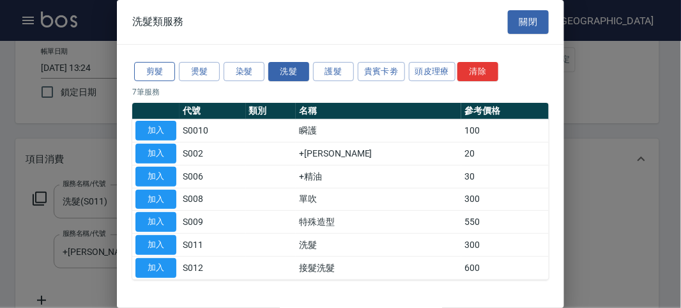
click at [160, 69] on button "剪髮" at bounding box center [154, 72] width 41 height 20
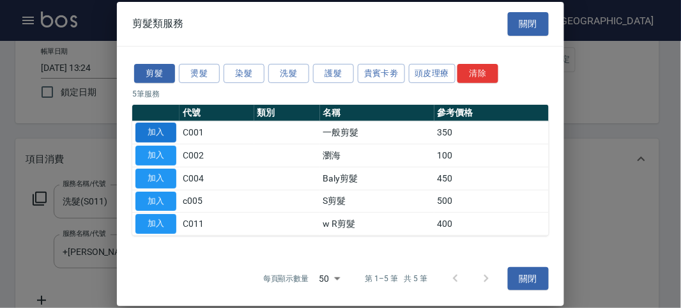
click at [155, 126] on button "加入" at bounding box center [155, 133] width 41 height 20
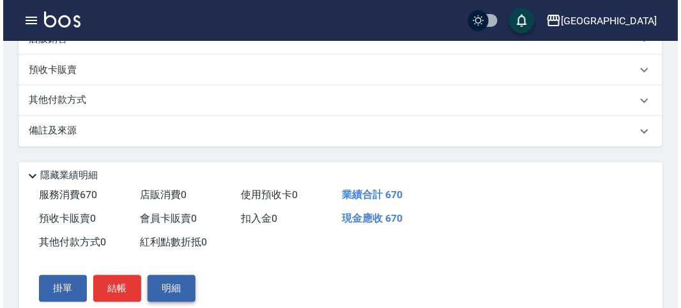
scroll to position [473, 0]
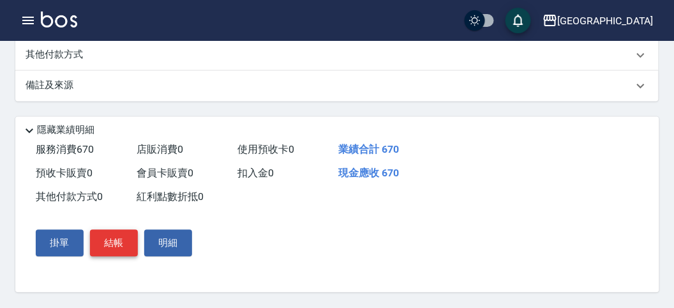
click at [127, 249] on button "結帳" at bounding box center [114, 243] width 48 height 27
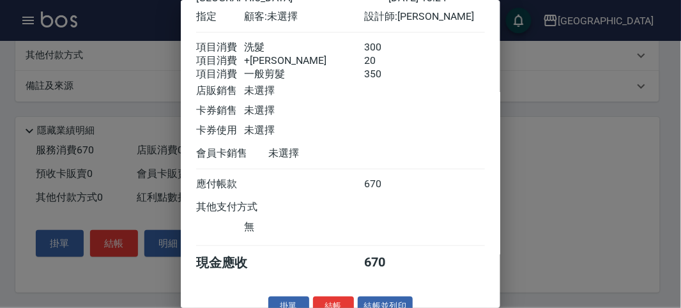
scroll to position [100, 0]
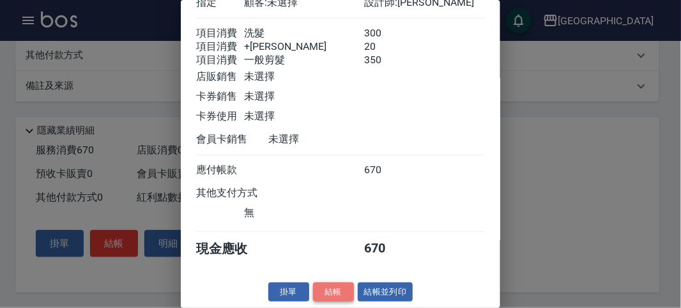
click at [335, 290] on button "結帳" at bounding box center [333, 292] width 41 height 20
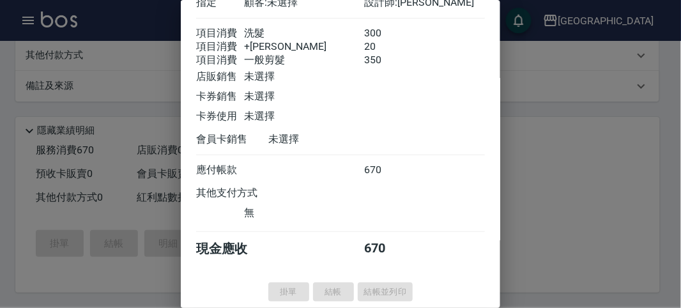
type input "[DATE] 13:58"
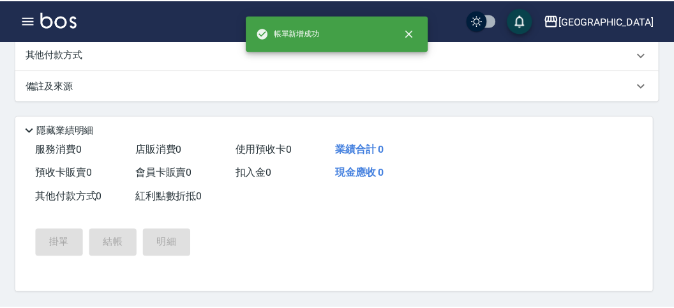
scroll to position [0, 0]
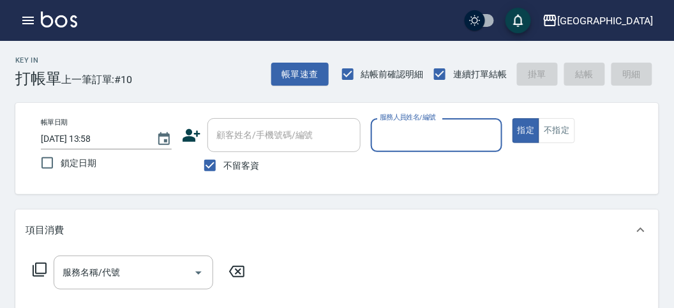
click at [439, 125] on input "服務人員姓名/編號" at bounding box center [436, 135] width 119 height 22
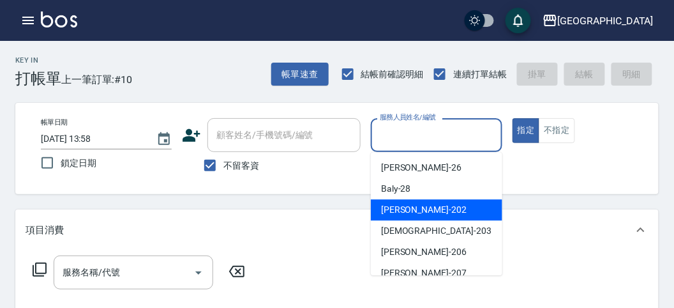
drag, startPoint x: 447, startPoint y: 201, endPoint x: 302, endPoint y: 269, distance: 160.3
click at [446, 202] on div "[PERSON_NAME] -202" at bounding box center [437, 209] width 132 height 21
type input "[PERSON_NAME]-202"
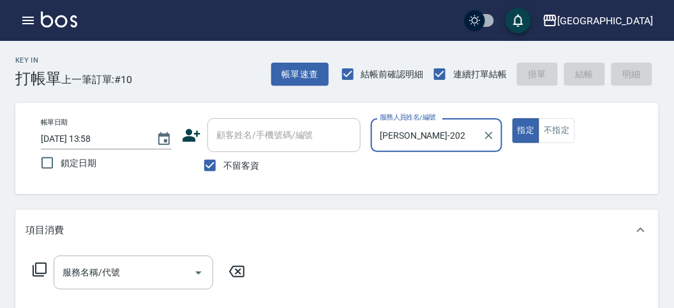
click at [34, 265] on icon at bounding box center [39, 269] width 15 height 15
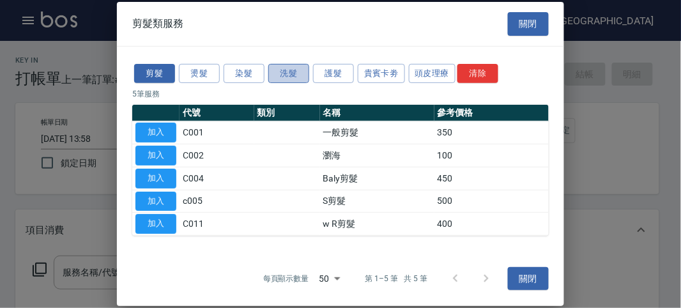
click at [291, 77] on button "洗髮" at bounding box center [288, 73] width 41 height 20
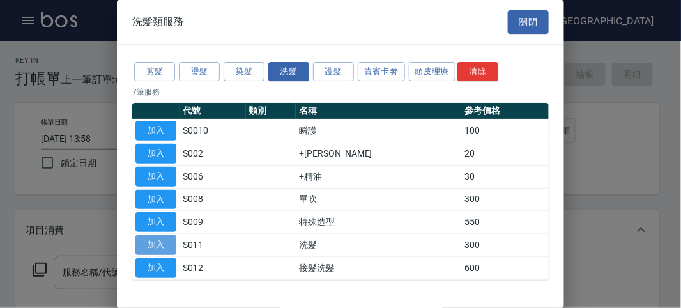
click at [163, 243] on button "加入" at bounding box center [155, 245] width 41 height 20
type input "洗髮(S011)"
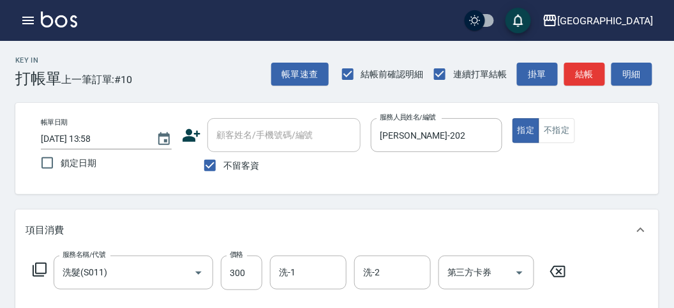
click at [45, 266] on icon at bounding box center [39, 269] width 15 height 15
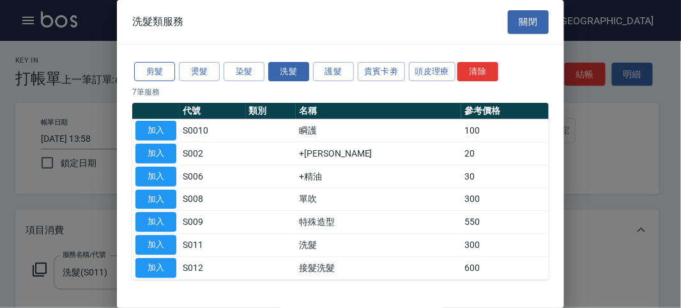
click at [164, 71] on button "剪髮" at bounding box center [154, 72] width 41 height 20
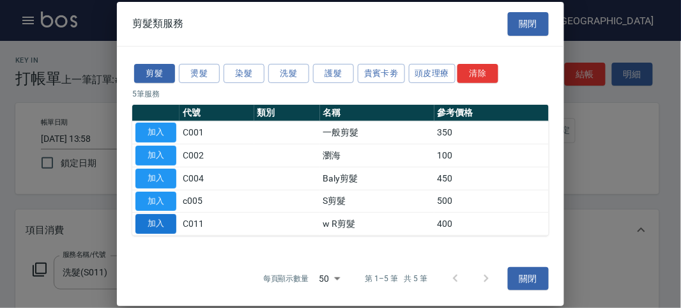
drag, startPoint x: 144, startPoint y: 218, endPoint x: 153, endPoint y: 249, distance: 32.1
click at [144, 218] on button "加入" at bounding box center [155, 224] width 41 height 20
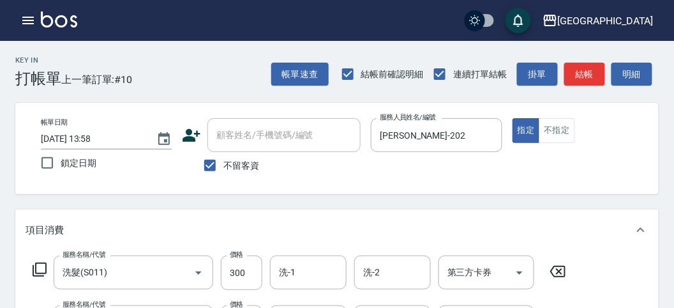
click at [31, 269] on div "服務名稱/代號 洗髮(S011) 服務名稱/代號 價格 300 價格 洗-1 洗-1 洗-2 洗-2 第三方卡券 第三方卡券" at bounding box center [300, 272] width 549 height 34
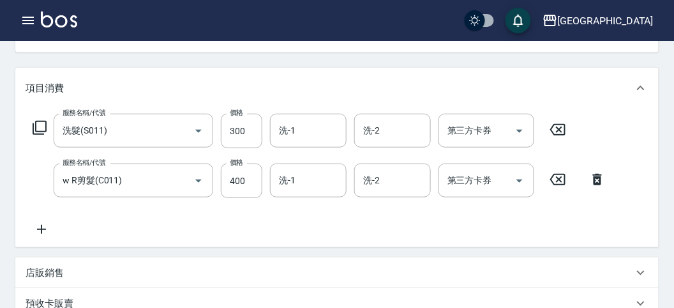
click at [38, 132] on icon at bounding box center [40, 128] width 14 height 14
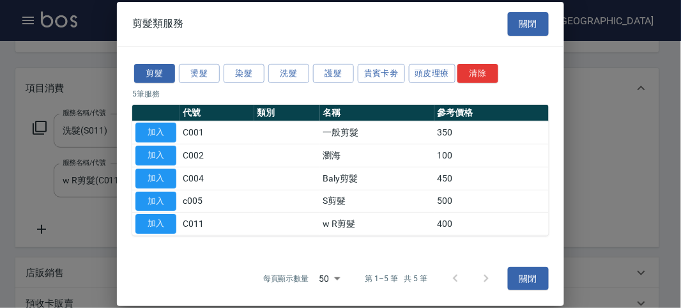
drag, startPoint x: 167, startPoint y: 220, endPoint x: 235, endPoint y: 202, distance: 70.2
click at [167, 220] on button "加入" at bounding box center [155, 224] width 41 height 20
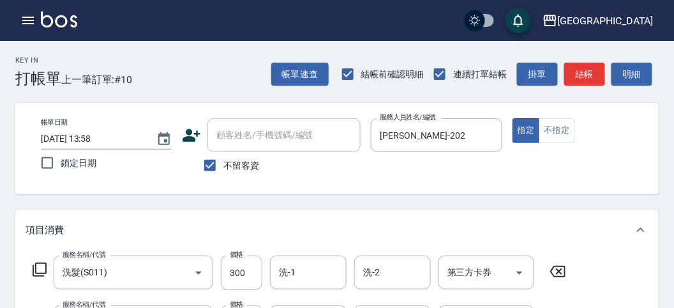
scroll to position [213, 0]
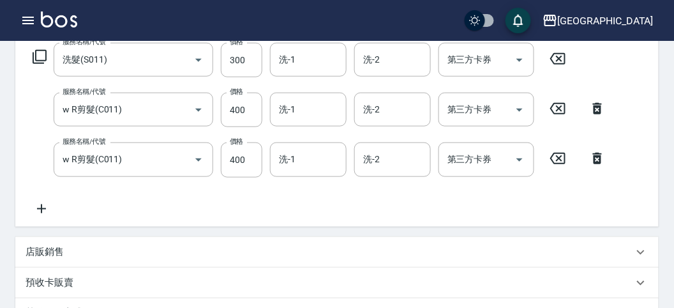
click at [74, 249] on div "店販銷售" at bounding box center [330, 251] width 608 height 13
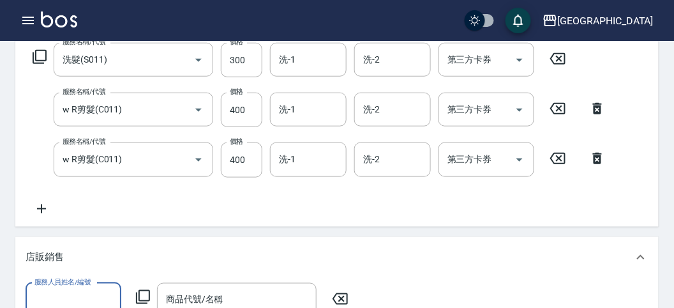
scroll to position [284, 0]
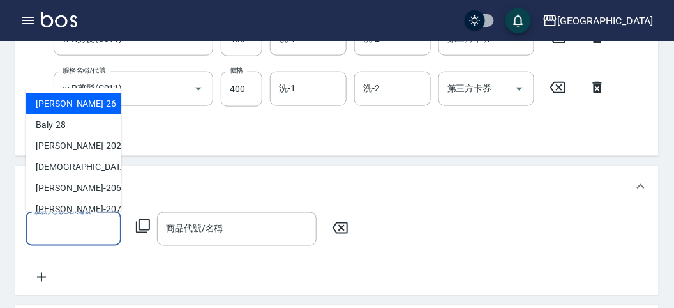
click at [93, 223] on input "服務人員姓名/編號" at bounding box center [73, 229] width 84 height 22
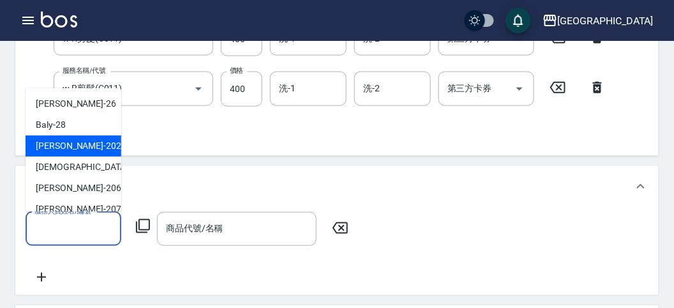
click at [78, 141] on div "[PERSON_NAME] -202" at bounding box center [74, 146] width 96 height 21
type input "[PERSON_NAME]-202"
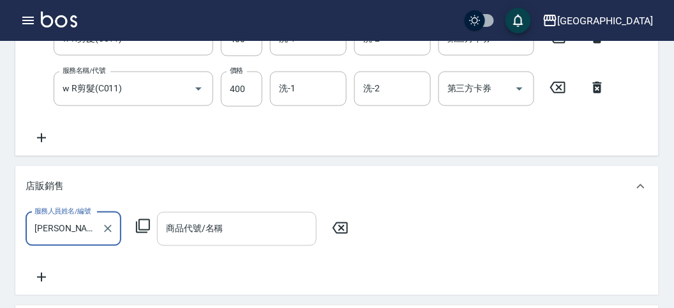
click at [181, 233] on input "商品代號/名稱" at bounding box center [237, 229] width 148 height 22
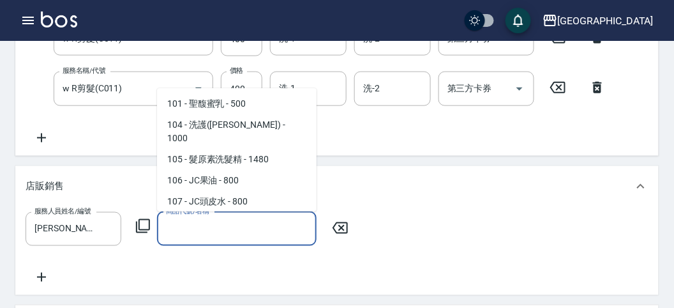
click at [248, 213] on span "108 - JC蜜乳 - 400" at bounding box center [237, 223] width 160 height 21
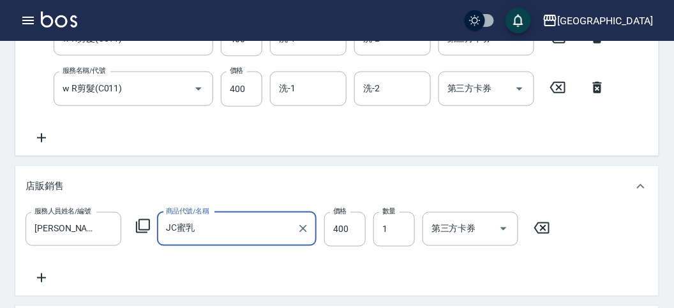
type input "JC蜜乳"
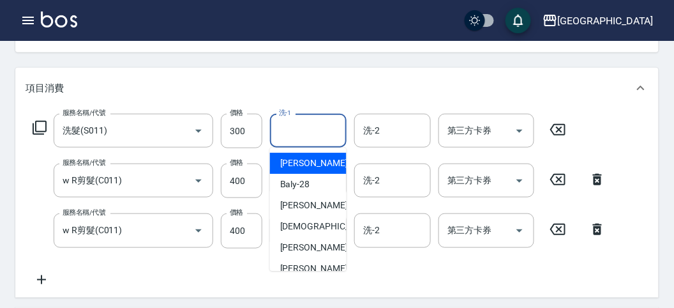
click at [316, 132] on input "洗-1" at bounding box center [308, 130] width 65 height 22
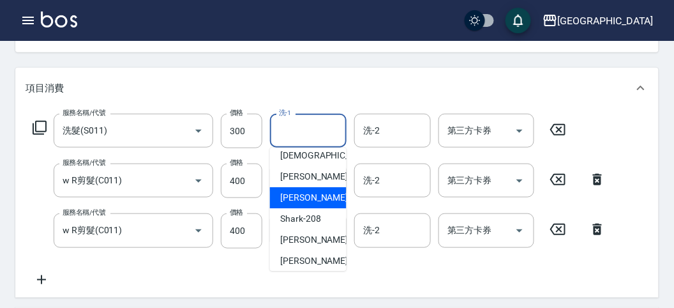
scroll to position [98, 0]
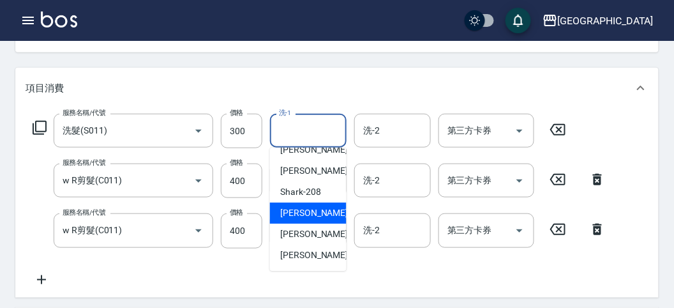
click at [314, 211] on span "小雲 -214" at bounding box center [323, 212] width 86 height 13
type input "小雲-214"
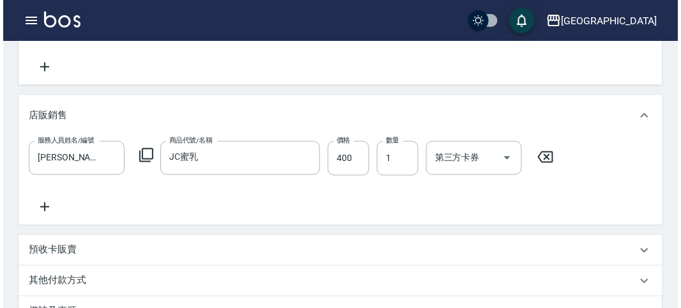
scroll to position [567, 0]
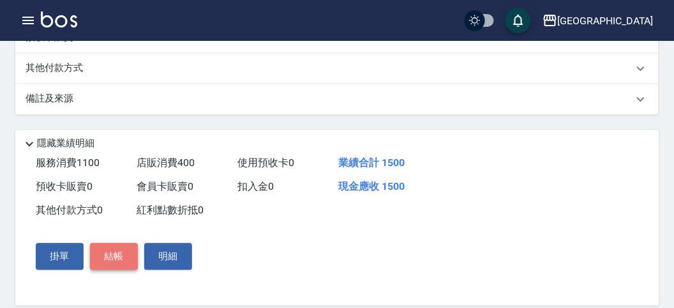
click at [116, 263] on button "結帳" at bounding box center [114, 256] width 48 height 27
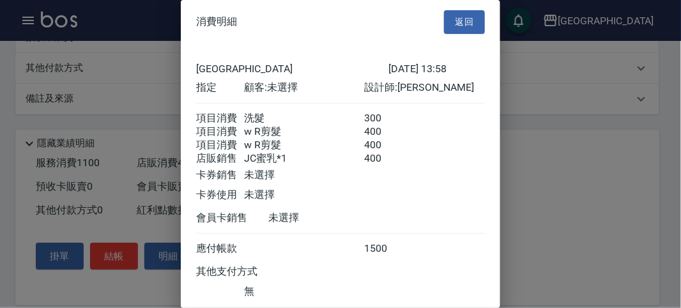
scroll to position [93, 0]
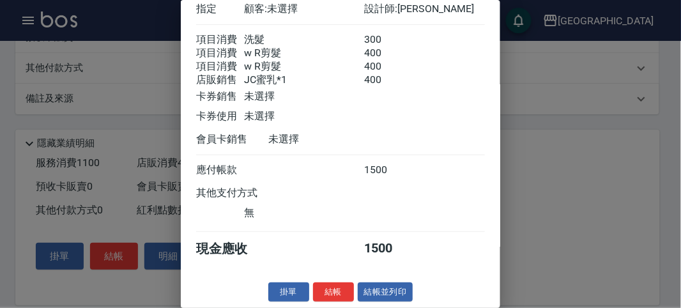
click at [335, 292] on button "結帳" at bounding box center [333, 292] width 41 height 20
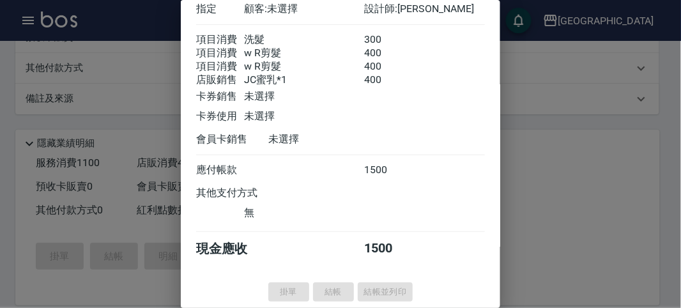
type input "[DATE] 14:03"
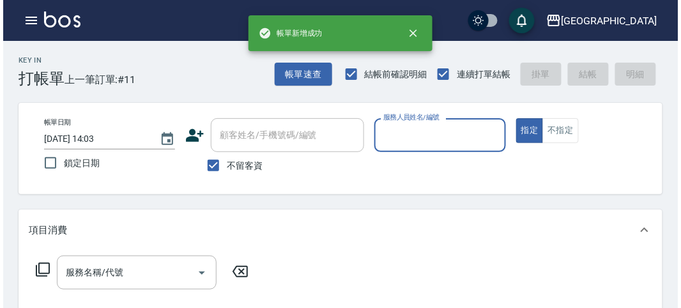
scroll to position [0, 0]
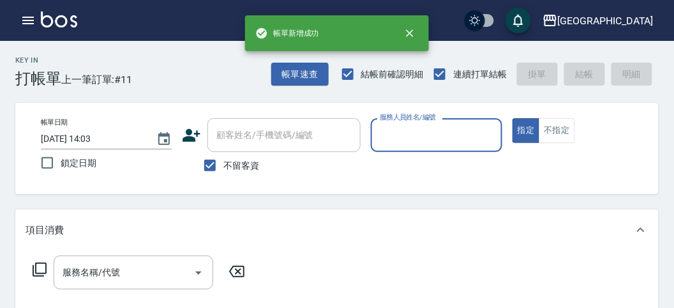
click at [415, 129] on input "服務人員姓名/編號" at bounding box center [436, 135] width 119 height 22
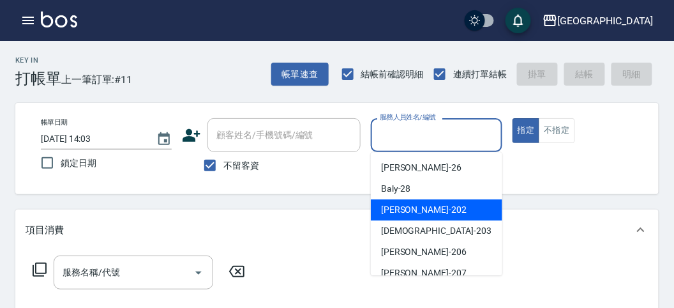
drag, startPoint x: 409, startPoint y: 206, endPoint x: 238, endPoint y: 245, distance: 175.4
click at [407, 206] on span "[PERSON_NAME] -202" at bounding box center [424, 209] width 86 height 13
type input "[PERSON_NAME]-202"
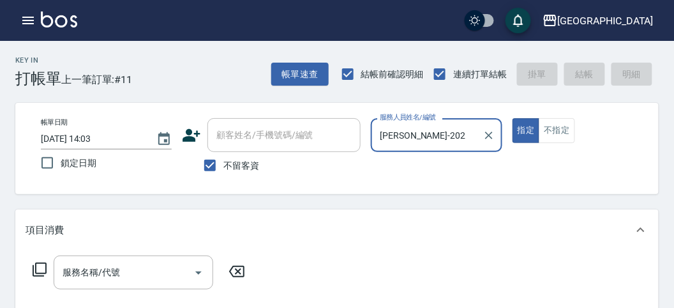
click at [37, 268] on icon at bounding box center [39, 269] width 15 height 15
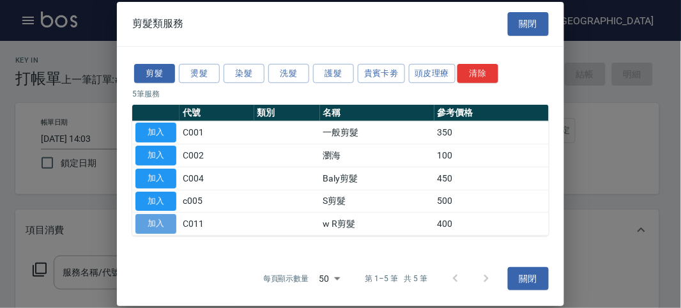
click at [173, 222] on button "加入" at bounding box center [155, 224] width 41 height 20
type input "w R剪髮(C011)"
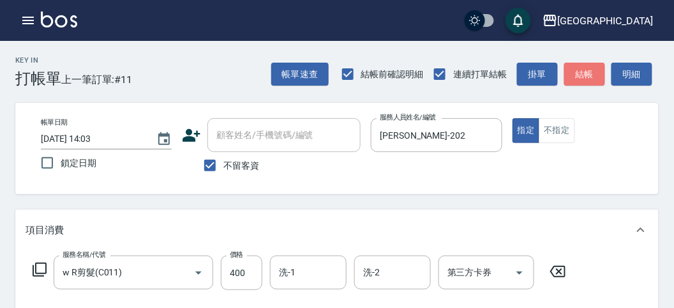
drag, startPoint x: 589, startPoint y: 75, endPoint x: 529, endPoint y: 98, distance: 64.3
click at [589, 75] on button "結帳" at bounding box center [584, 75] width 41 height 24
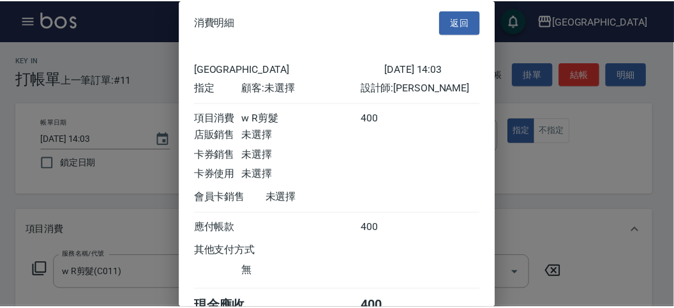
scroll to position [71, 0]
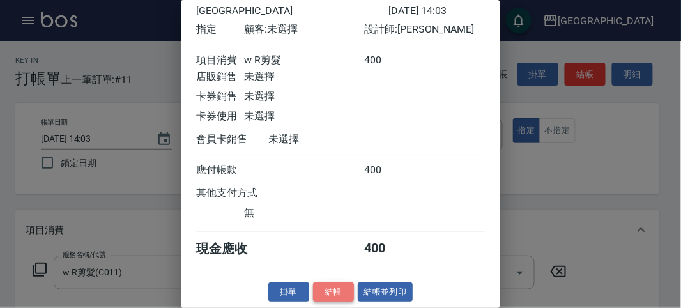
click at [335, 294] on button "結帳" at bounding box center [333, 292] width 41 height 20
